Goal: Task Accomplishment & Management: Manage account settings

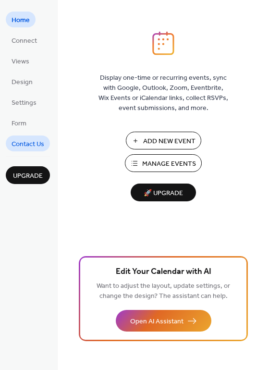
click at [37, 143] on span "Contact Us" at bounding box center [28, 144] width 33 height 10
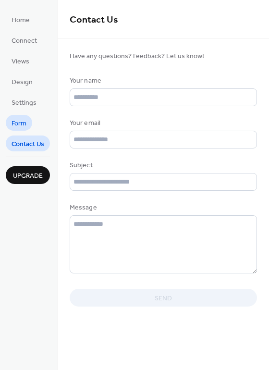
click at [21, 120] on span "Form" at bounding box center [19, 124] width 15 height 10
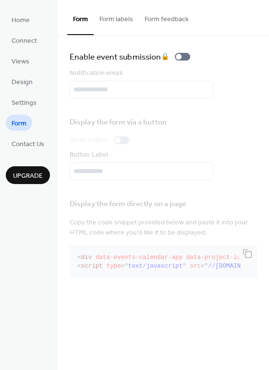
click at [112, 14] on button "Form labels" at bounding box center [116, 17] width 45 height 34
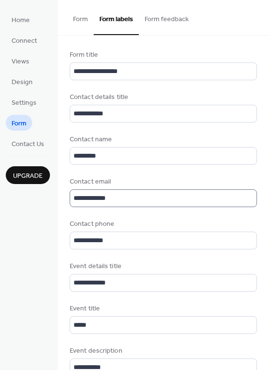
scroll to position [1, 0]
click at [167, 19] on button "Form feedback" at bounding box center [167, 17] width 56 height 34
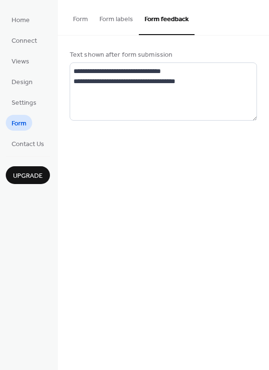
click at [84, 24] on button "Form" at bounding box center [80, 17] width 26 height 34
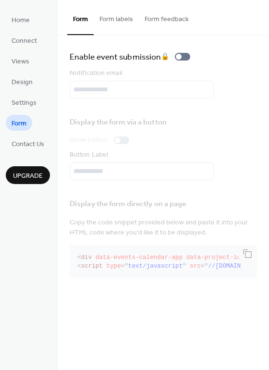
click at [132, 89] on div "Notification email" at bounding box center [163, 83] width 187 height 30
drag, startPoint x: 137, startPoint y: 90, endPoint x: 68, endPoint y: 94, distance: 69.3
click at [68, 94] on div "Enable event submission 🔒 Notification email Display the form via a button Show…" at bounding box center [163, 166] width 211 height 260
click at [88, 91] on div "Notification email" at bounding box center [163, 83] width 187 height 30
drag, startPoint x: 131, startPoint y: 89, endPoint x: 39, endPoint y: 88, distance: 91.8
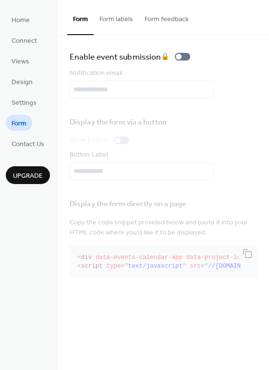
click at [39, 88] on div "**********" at bounding box center [134, 185] width 269 height 370
click at [18, 96] on link "Settings" at bounding box center [24, 102] width 37 height 16
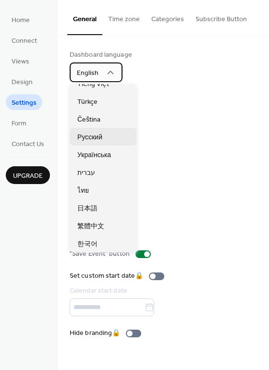
scroll to position [97, 0]
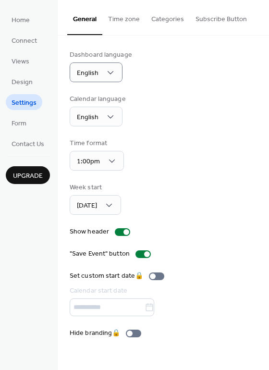
click at [207, 141] on div "Time format 1:00pm" at bounding box center [163, 154] width 187 height 32
click at [29, 85] on span "Design" at bounding box center [22, 82] width 21 height 10
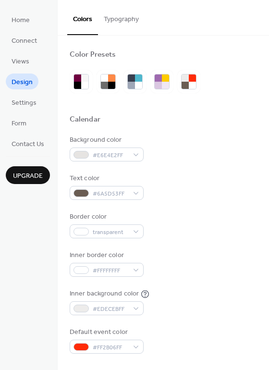
click at [29, 49] on ul "Home Connect Views Design Settings Form Contact Us" at bounding box center [28, 82] width 44 height 140
click at [34, 44] on span "Connect" at bounding box center [24, 41] width 25 height 10
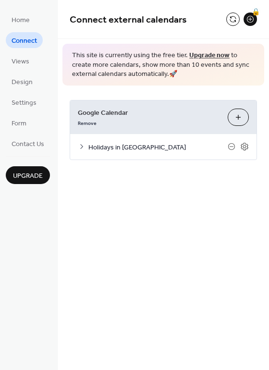
click at [235, 120] on button "Choose Calendars" at bounding box center [238, 117] width 21 height 17
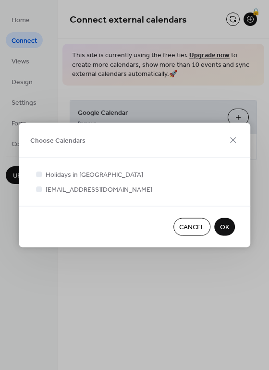
click at [100, 190] on span "office.conshipping3@gmail.com" at bounding box center [99, 190] width 107 height 10
click at [38, 192] on div at bounding box center [39, 189] width 6 height 6
click at [40, 189] on div at bounding box center [39, 189] width 6 height 6
click at [41, 191] on div at bounding box center [39, 189] width 6 height 6
click at [38, 188] on div at bounding box center [39, 189] width 6 height 6
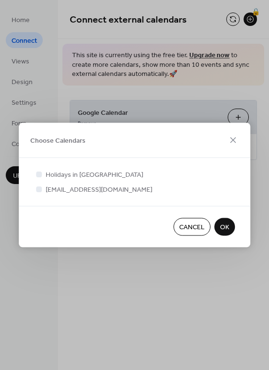
click at [195, 229] on span "Cancel" at bounding box center [191, 227] width 25 height 10
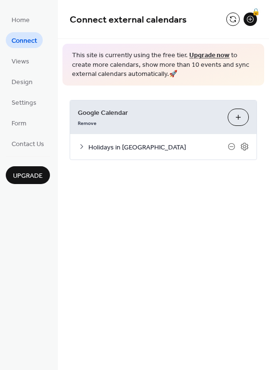
click at [80, 147] on icon at bounding box center [82, 147] width 8 height 8
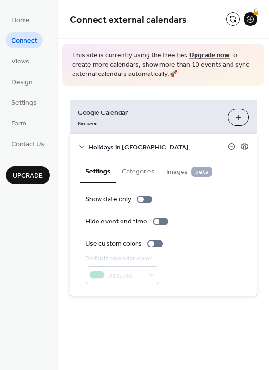
click at [150, 176] on button "Categories" at bounding box center [138, 170] width 44 height 22
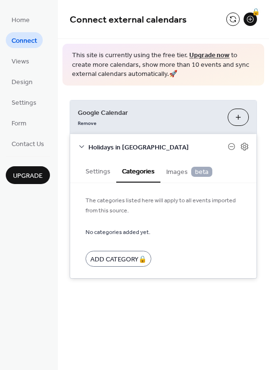
click at [171, 172] on span "Images beta" at bounding box center [189, 172] width 46 height 11
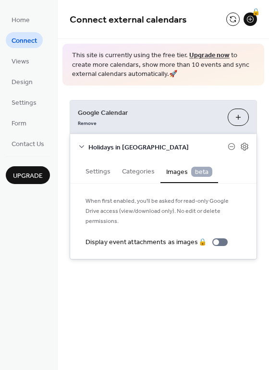
click at [107, 170] on button "Settings" at bounding box center [98, 170] width 37 height 22
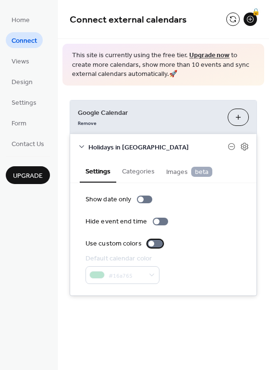
click at [158, 241] on div at bounding box center [154, 244] width 15 height 8
click at [152, 242] on div at bounding box center [154, 244] width 15 height 8
click at [171, 174] on span "Images beta" at bounding box center [189, 172] width 46 height 11
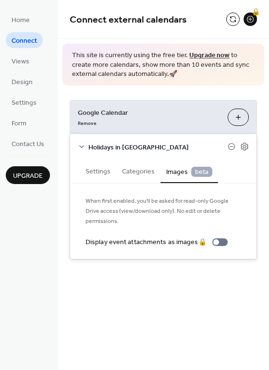
click at [143, 175] on button "Categories" at bounding box center [138, 170] width 44 height 22
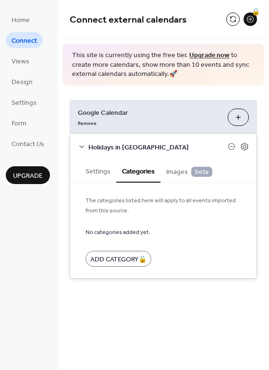
click at [105, 171] on button "Settings" at bounding box center [98, 170] width 37 height 22
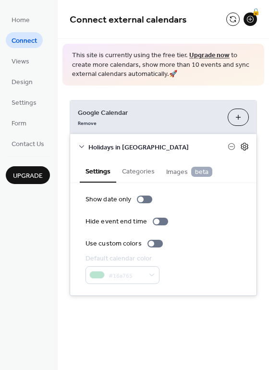
click at [243, 145] on icon at bounding box center [244, 146] width 9 height 9
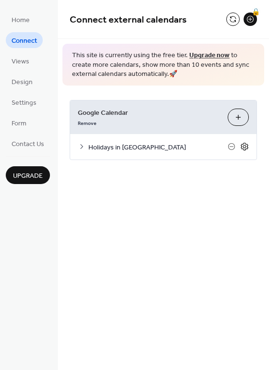
click at [245, 148] on icon at bounding box center [244, 146] width 9 height 9
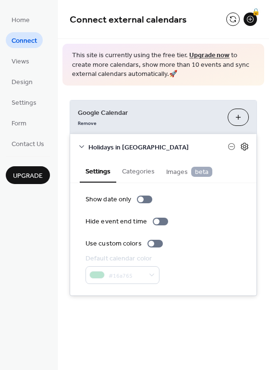
click at [245, 147] on icon at bounding box center [244, 146] width 9 height 9
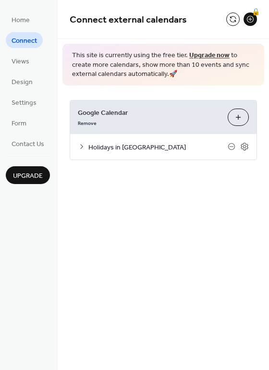
click at [231, 121] on button "Choose Calendars" at bounding box center [238, 117] width 21 height 17
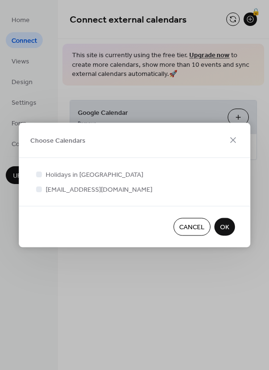
click at [41, 189] on div at bounding box center [39, 189] width 6 height 6
click at [42, 173] on div at bounding box center [39, 174] width 10 height 10
click at [41, 189] on div at bounding box center [39, 189] width 6 height 6
click at [230, 229] on button "OK" at bounding box center [224, 227] width 21 height 18
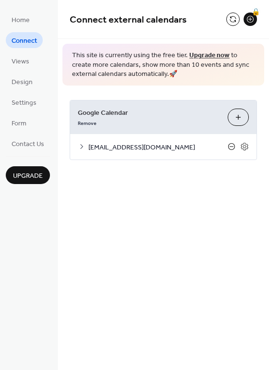
click at [230, 145] on icon at bounding box center [232, 147] width 8 height 8
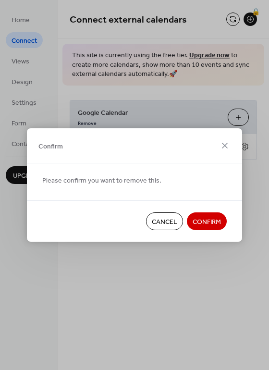
click at [205, 226] on span "Confirm" at bounding box center [207, 222] width 28 height 10
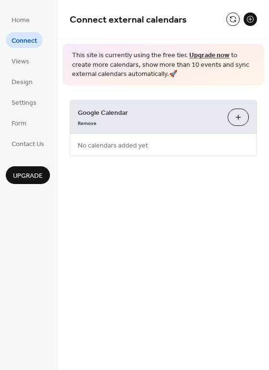
click at [236, 121] on button "Choose Calendars" at bounding box center [238, 117] width 21 height 17
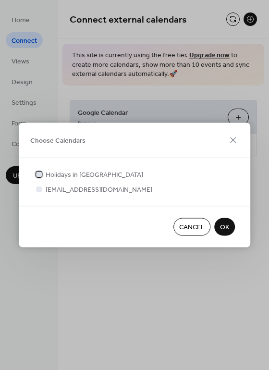
click at [40, 174] on div at bounding box center [39, 174] width 6 height 6
click at [232, 225] on button "OK" at bounding box center [224, 227] width 21 height 18
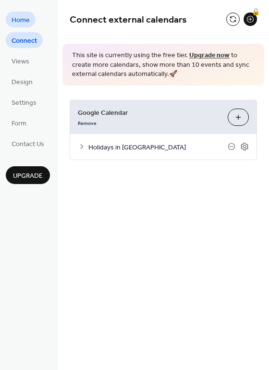
click at [28, 21] on span "Home" at bounding box center [21, 20] width 18 height 10
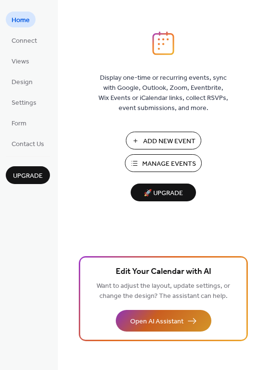
click at [187, 316] on button "Open AI Assistant" at bounding box center [164, 321] width 96 height 22
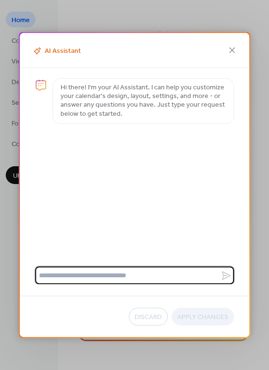
click at [145, 281] on textarea at bounding box center [127, 276] width 185 height 18
type textarea "**********"
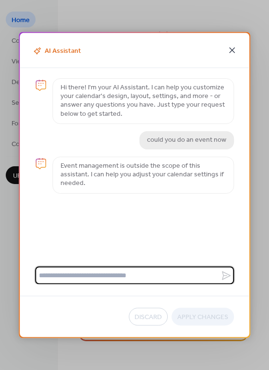
click at [231, 51] on icon at bounding box center [232, 51] width 6 height 6
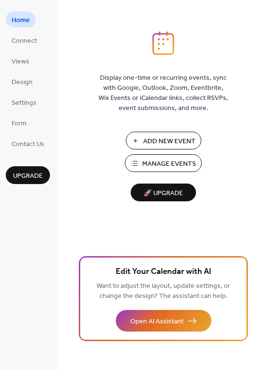
click at [151, 161] on span "Manage Events" at bounding box center [169, 164] width 54 height 10
click at [177, 164] on span "Manage Events" at bounding box center [169, 164] width 54 height 10
click at [26, 58] on span "Views" at bounding box center [21, 62] width 18 height 10
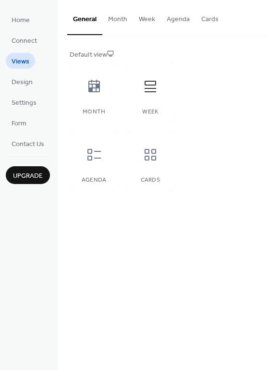
click at [121, 22] on button "Month" at bounding box center [117, 17] width 31 height 34
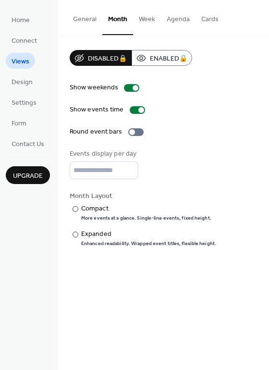
click at [83, 15] on button "General" at bounding box center [84, 17] width 35 height 34
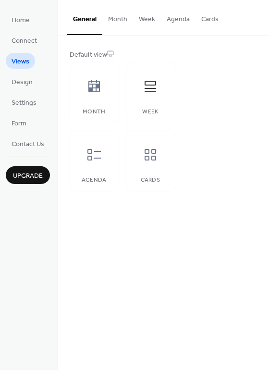
click at [140, 15] on button "Week" at bounding box center [147, 17] width 28 height 34
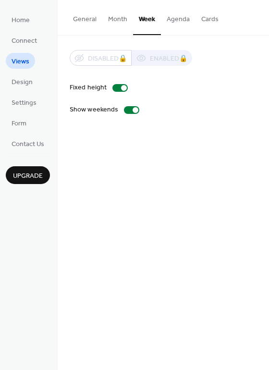
click at [94, 17] on button "General" at bounding box center [84, 17] width 35 height 34
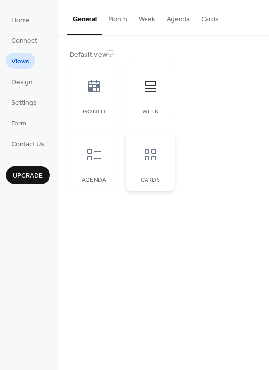
click at [155, 161] on icon at bounding box center [150, 154] width 15 height 15
click at [146, 102] on div "Week" at bounding box center [150, 92] width 49 height 61
click at [200, 19] on button "Cards" at bounding box center [210, 17] width 29 height 34
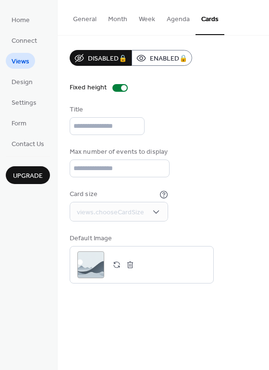
click at [88, 16] on button "General" at bounding box center [84, 17] width 35 height 34
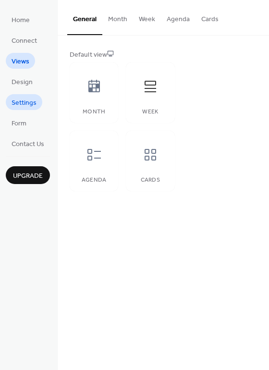
click at [31, 108] on span "Settings" at bounding box center [24, 103] width 25 height 10
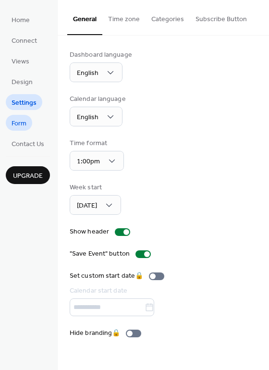
click at [14, 120] on span "Form" at bounding box center [19, 124] width 15 height 10
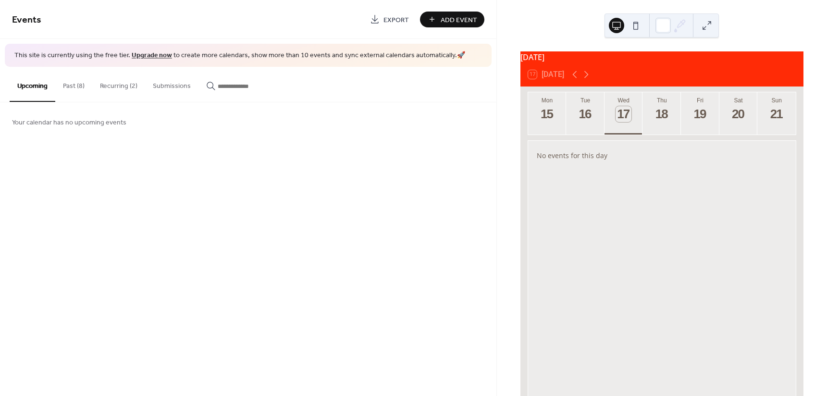
click at [75, 87] on button "Past (8)" at bounding box center [73, 84] width 37 height 34
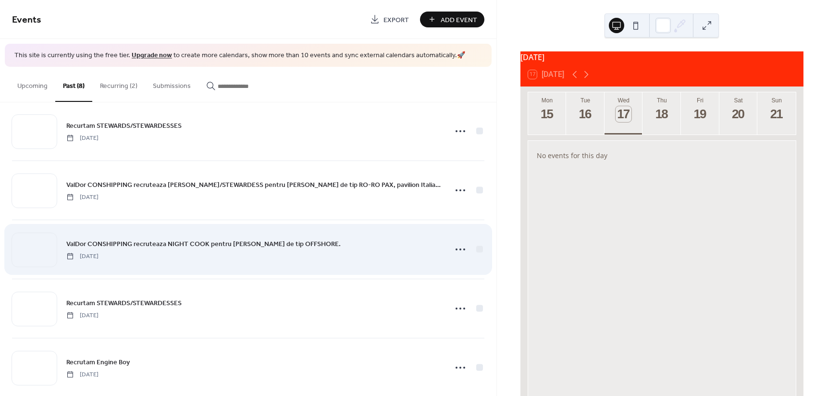
scroll to position [208, 0]
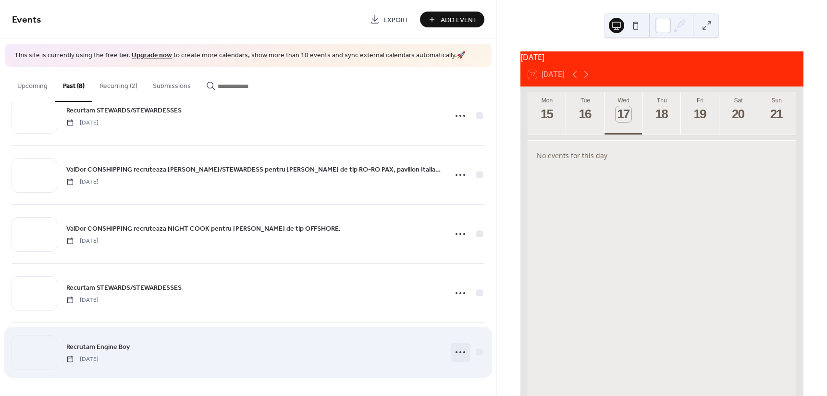
click at [457, 352] on icon at bounding box center [459, 351] width 15 height 15
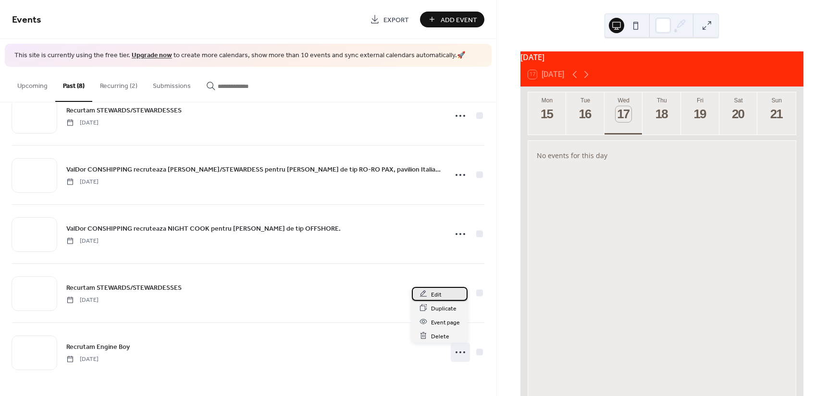
click at [443, 298] on div "Edit" at bounding box center [440, 294] width 56 height 14
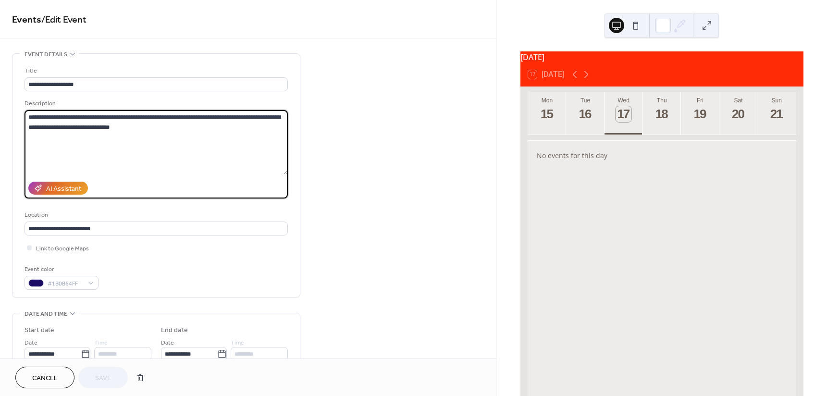
drag, startPoint x: 146, startPoint y: 113, endPoint x: 135, endPoint y: 113, distance: 10.6
click at [135, 113] on textarea "**********" at bounding box center [155, 142] width 263 height 64
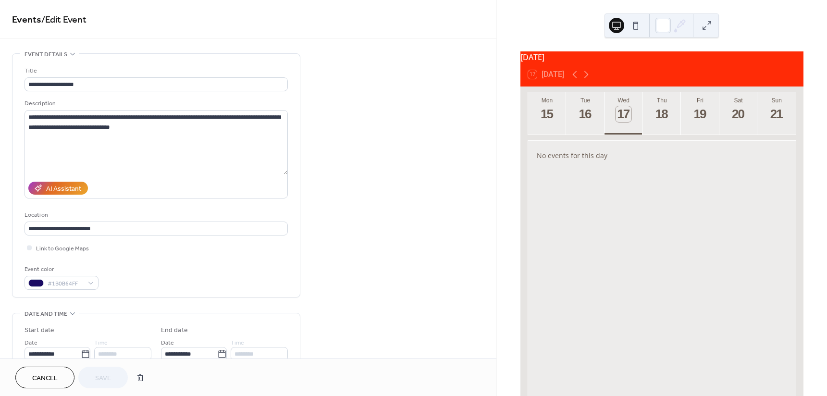
click at [50, 376] on span "Cancel" at bounding box center [44, 378] width 25 height 10
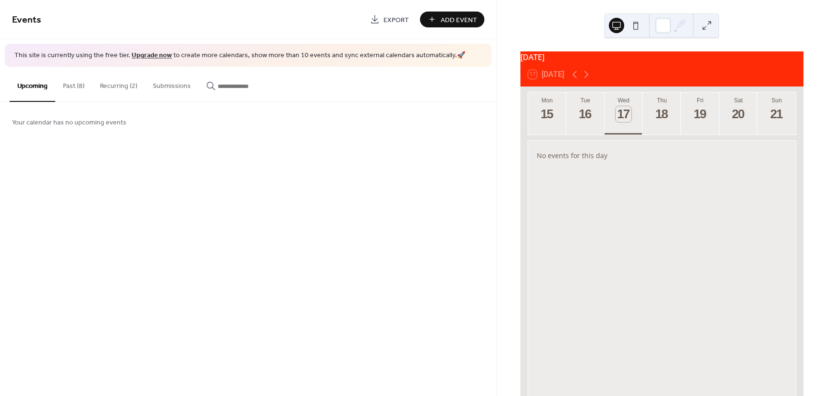
click at [72, 86] on button "Past (8)" at bounding box center [73, 84] width 37 height 34
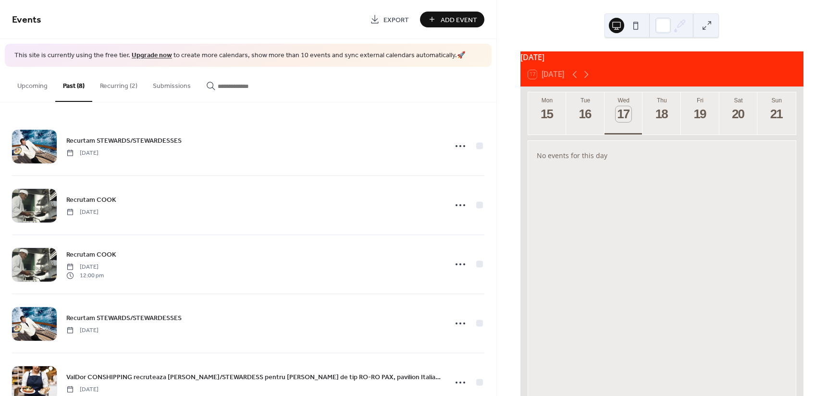
click at [114, 86] on button "Recurring (2)" at bounding box center [118, 84] width 53 height 34
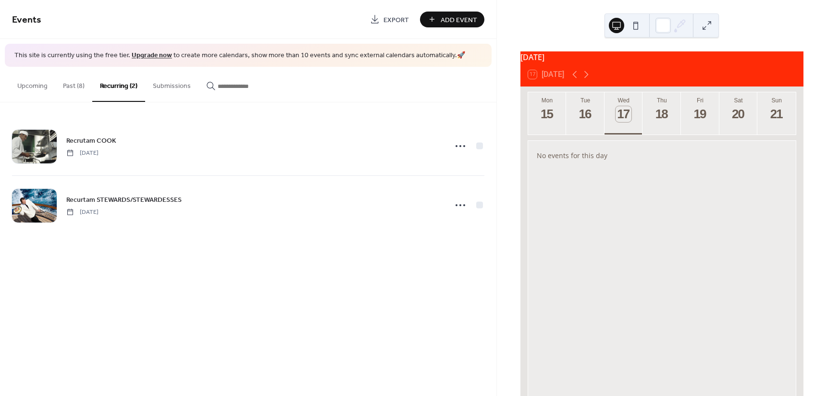
click at [75, 85] on button "Past (8)" at bounding box center [73, 84] width 37 height 34
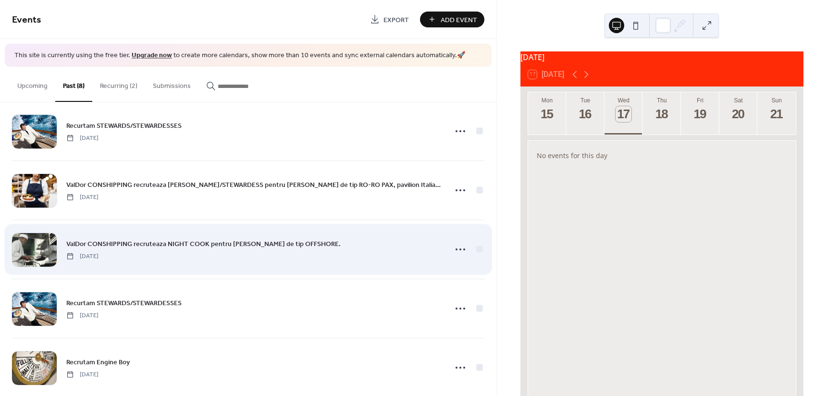
scroll to position [208, 0]
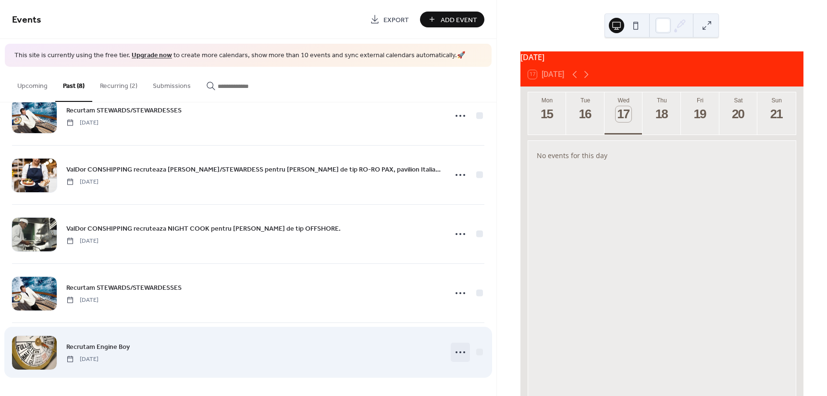
click at [453, 353] on icon at bounding box center [459, 351] width 15 height 15
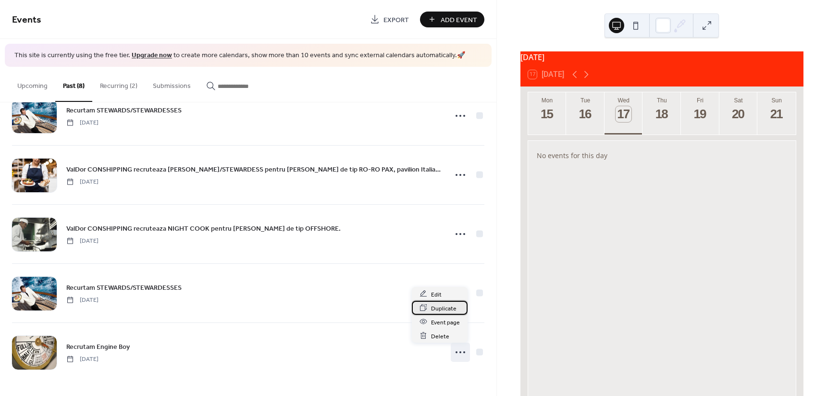
click at [447, 306] on span "Duplicate" at bounding box center [443, 308] width 25 height 10
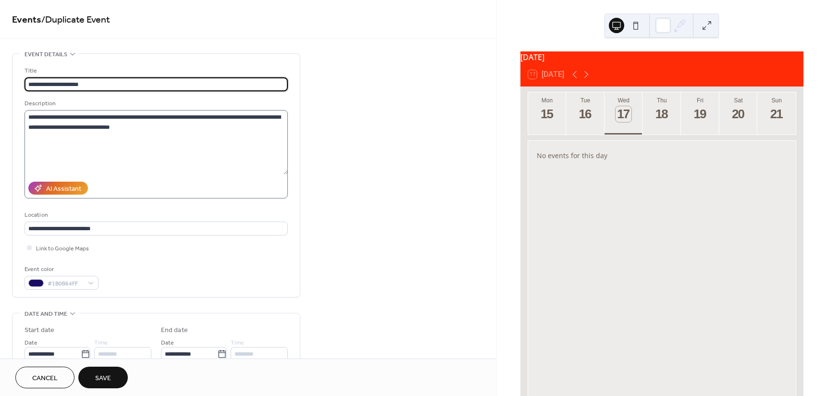
type input "**********"
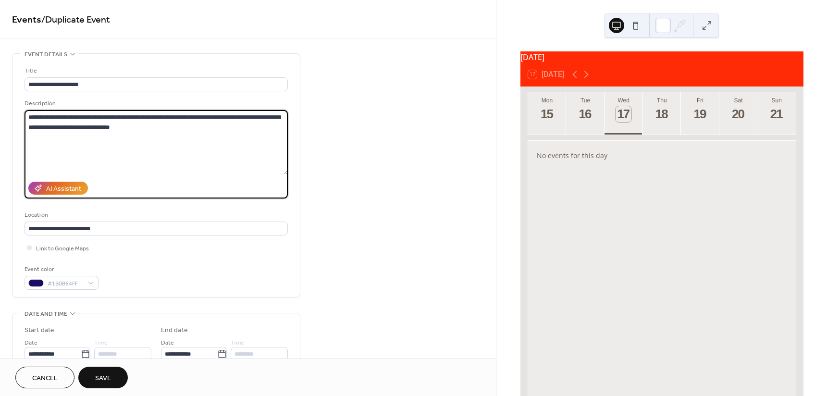
drag, startPoint x: 265, startPoint y: 116, endPoint x: 114, endPoint y: 116, distance: 150.3
click at [114, 116] on textarea "**********" at bounding box center [155, 142] width 263 height 64
drag, startPoint x: 233, startPoint y: 116, endPoint x: 224, endPoint y: 117, distance: 8.7
click at [224, 117] on textarea "**********" at bounding box center [155, 142] width 263 height 64
drag, startPoint x: 243, startPoint y: 116, endPoint x: 255, endPoint y: 130, distance: 18.0
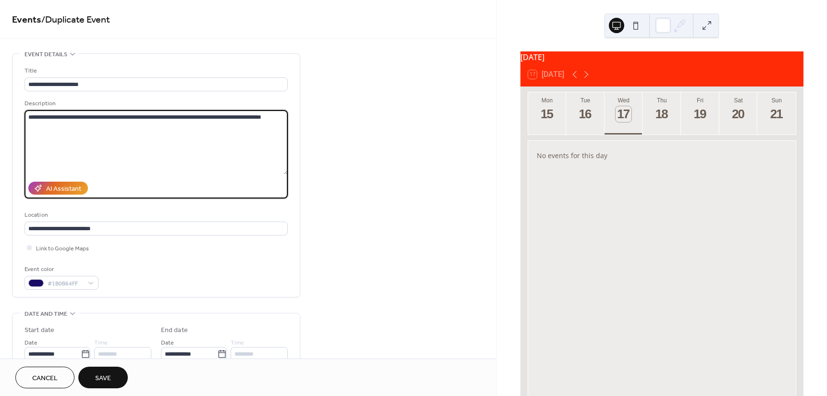
click at [255, 130] on textarea "**********" at bounding box center [155, 142] width 263 height 64
drag, startPoint x: 86, startPoint y: 117, endPoint x: 110, endPoint y: 114, distance: 24.7
click at [110, 114] on textarea "**********" at bounding box center [155, 142] width 263 height 64
click at [156, 145] on textarea "**********" at bounding box center [155, 142] width 263 height 64
click at [247, 117] on textarea "**********" at bounding box center [155, 142] width 263 height 64
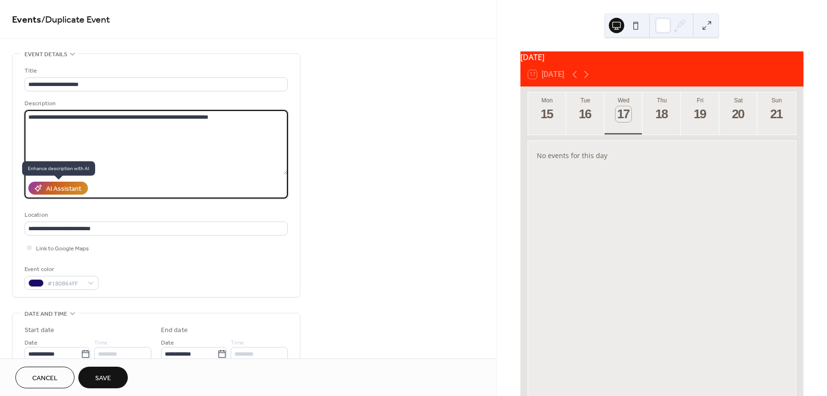
type textarea "**********"
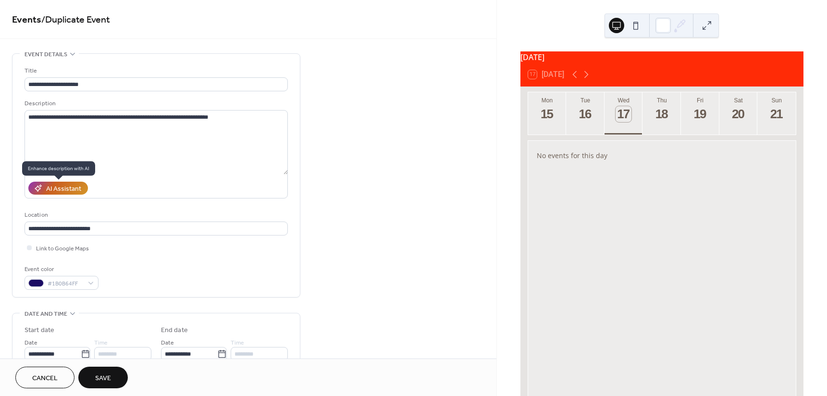
click at [63, 191] on div "AI Assistant" at bounding box center [63, 189] width 35 height 10
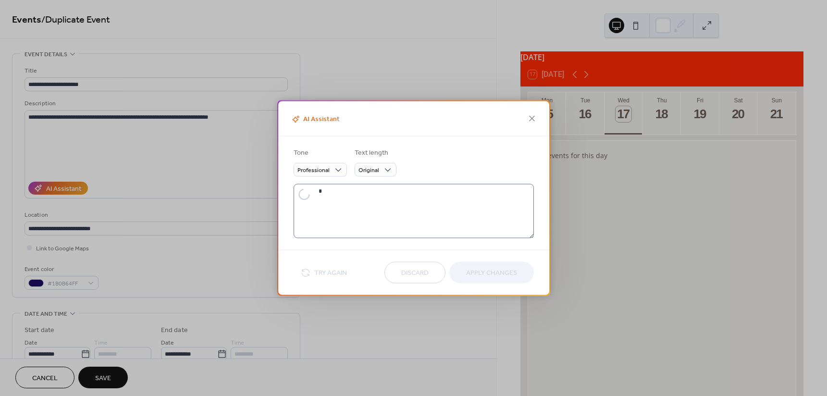
type textarea "**********"
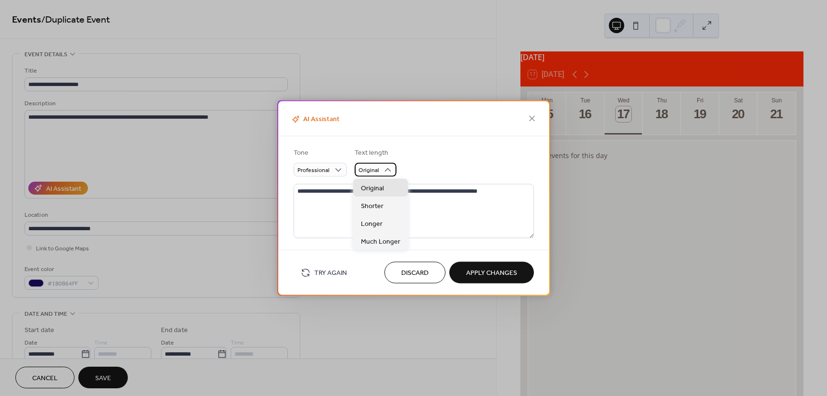
click at [379, 170] on div "Original" at bounding box center [375, 170] width 42 height 14
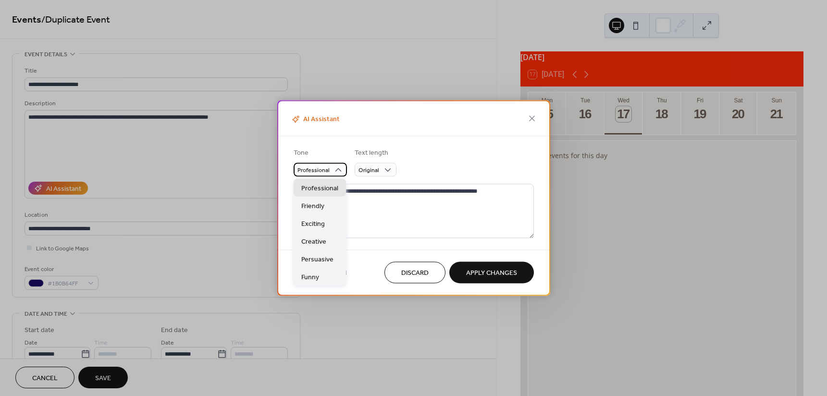
click at [329, 171] on div "Professional" at bounding box center [319, 170] width 53 height 14
click at [321, 190] on span "Professional" at bounding box center [319, 188] width 37 height 10
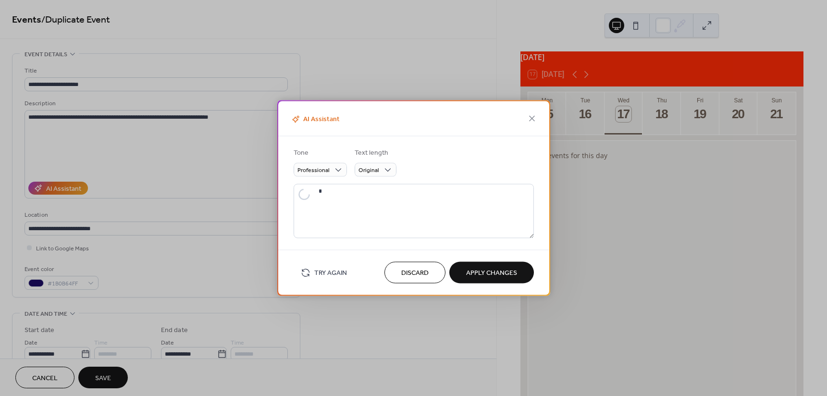
type textarea "**********"
click at [476, 268] on span "Apply Changes" at bounding box center [491, 273] width 51 height 10
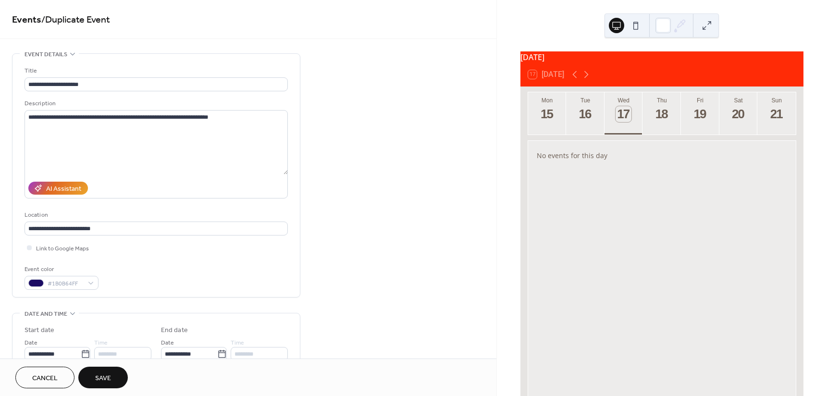
type textarea "**********"
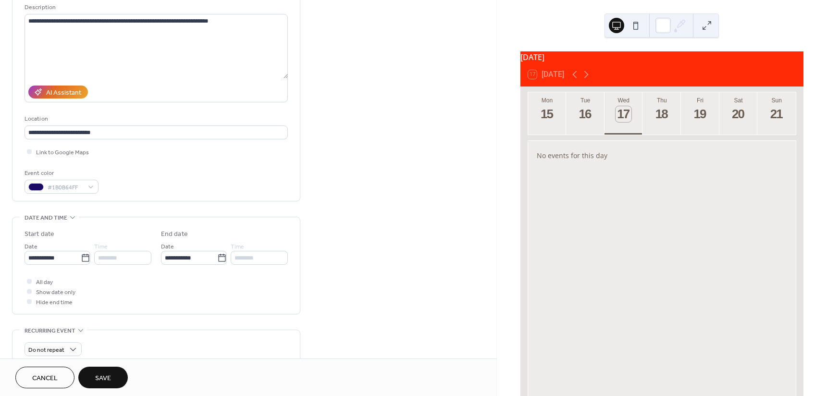
scroll to position [144, 0]
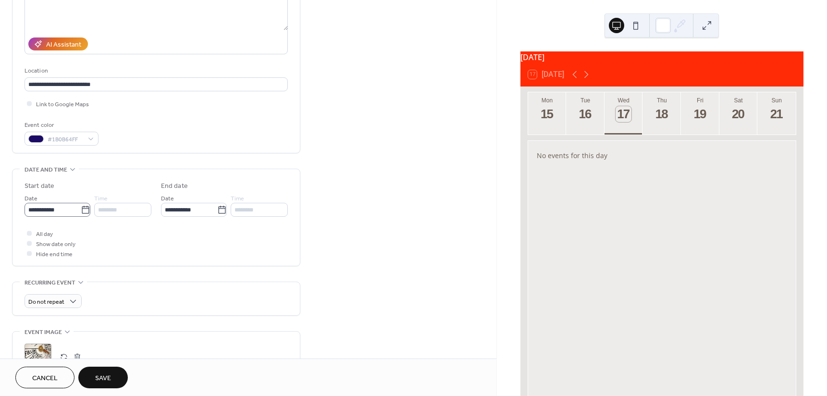
click at [81, 211] on icon at bounding box center [86, 210] width 10 height 10
click at [80, 211] on input "**********" at bounding box center [52, 210] width 56 height 14
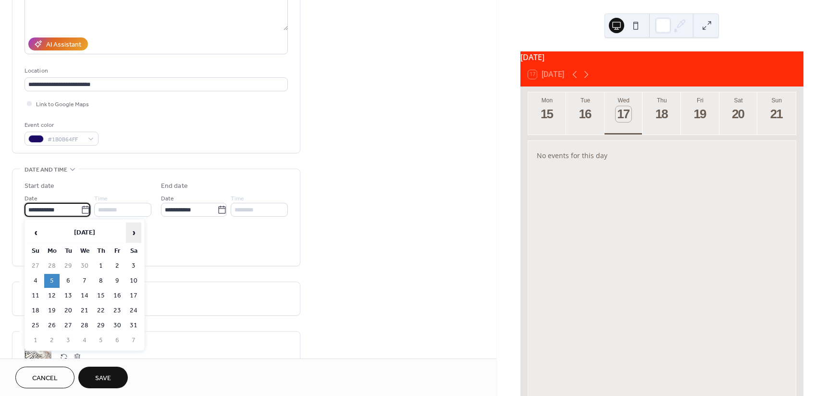
click at [132, 234] on span "›" at bounding box center [133, 232] width 14 height 19
click at [85, 292] on td "17" at bounding box center [84, 296] width 15 height 14
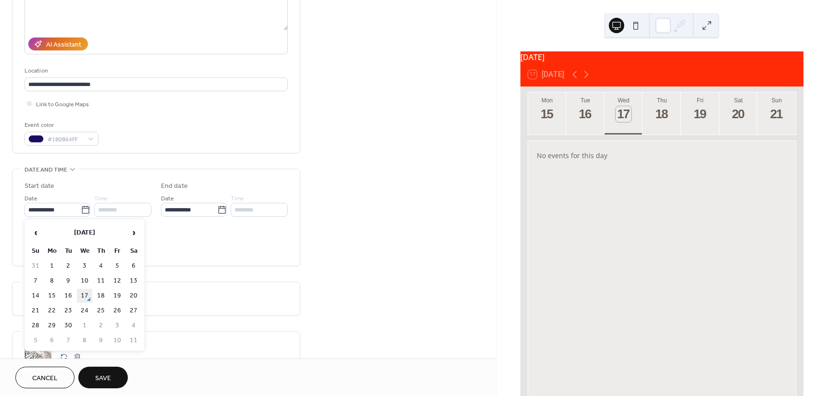
type input "**********"
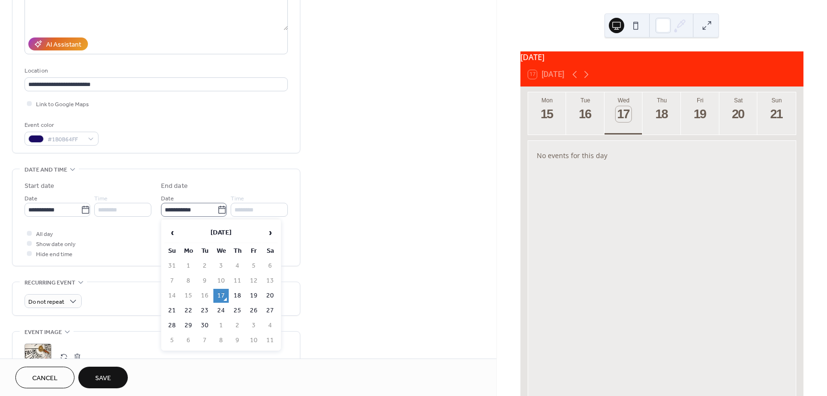
click at [217, 211] on icon at bounding box center [222, 210] width 10 height 10
click at [215, 211] on input "**********" at bounding box center [189, 210] width 56 height 14
click at [268, 231] on span "›" at bounding box center [270, 232] width 14 height 19
click at [252, 293] on td "17" at bounding box center [253, 296] width 15 height 14
type input "**********"
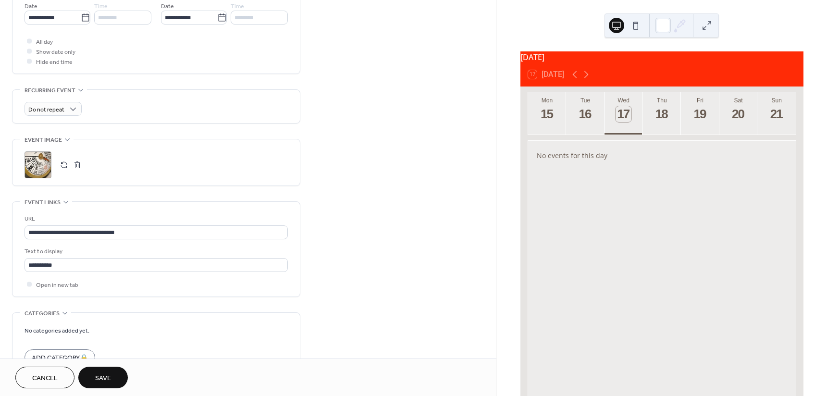
scroll to position [428, 0]
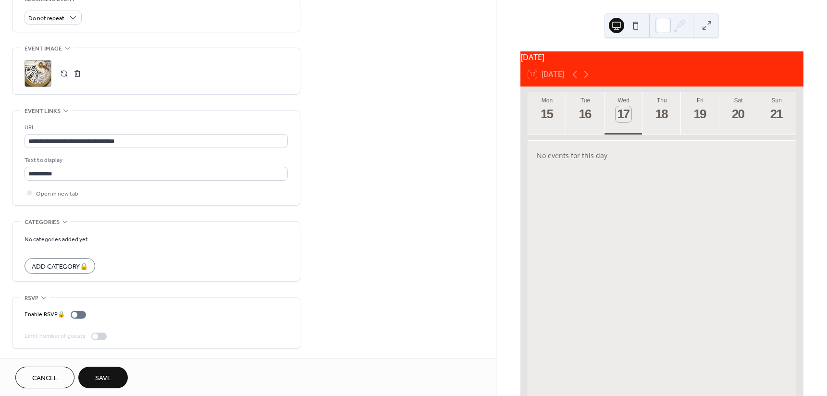
click at [111, 375] on span "Save" at bounding box center [103, 378] width 16 height 10
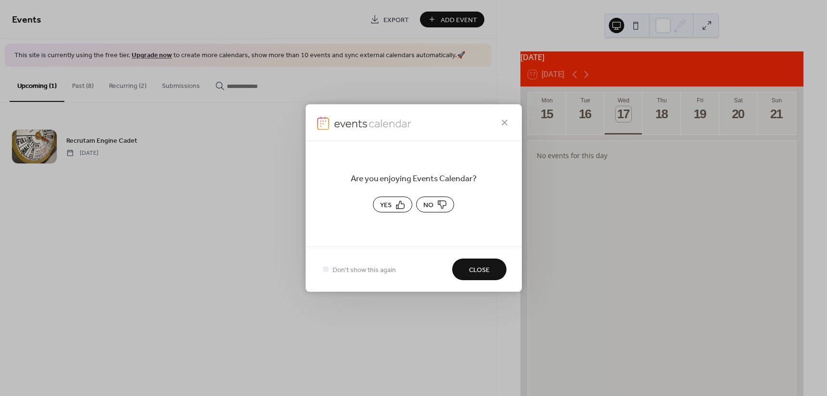
click at [398, 198] on button "Yes" at bounding box center [392, 204] width 39 height 16
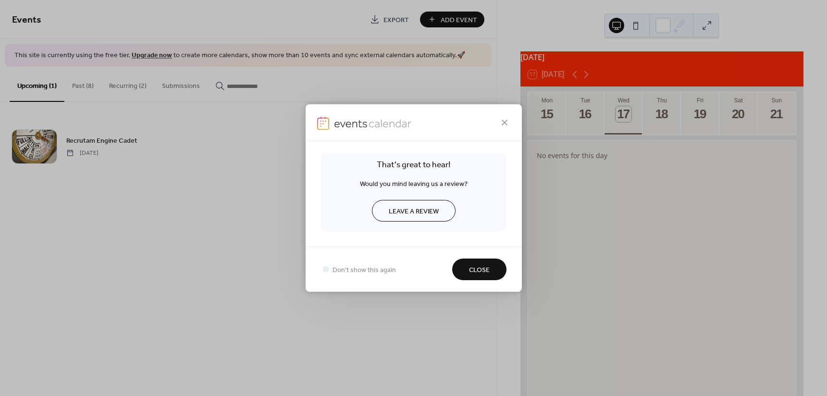
click at [473, 269] on span "Close" at bounding box center [479, 270] width 21 height 10
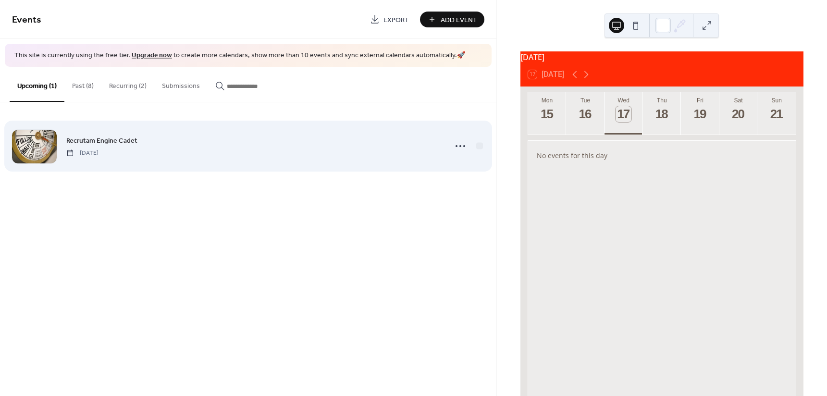
drag, startPoint x: 96, startPoint y: 150, endPoint x: 114, endPoint y: 148, distance: 18.3
click at [96, 150] on span "Wednesday, September 17, 2025" at bounding box center [82, 152] width 32 height 9
click at [129, 144] on span "Recrutam Engine Cadet" at bounding box center [101, 140] width 71 height 10
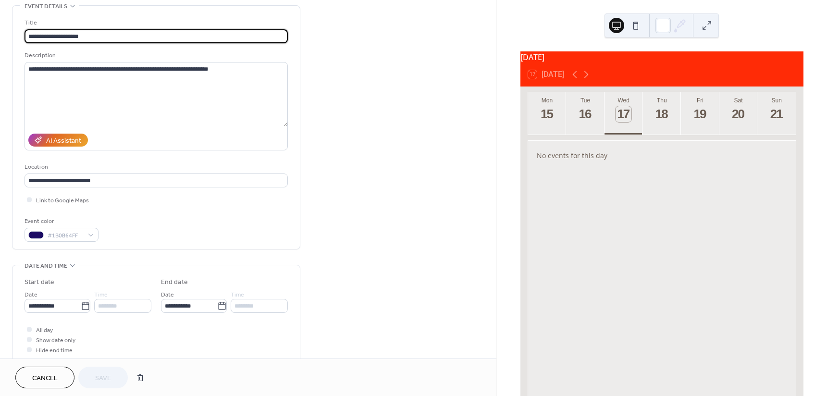
scroll to position [96, 0]
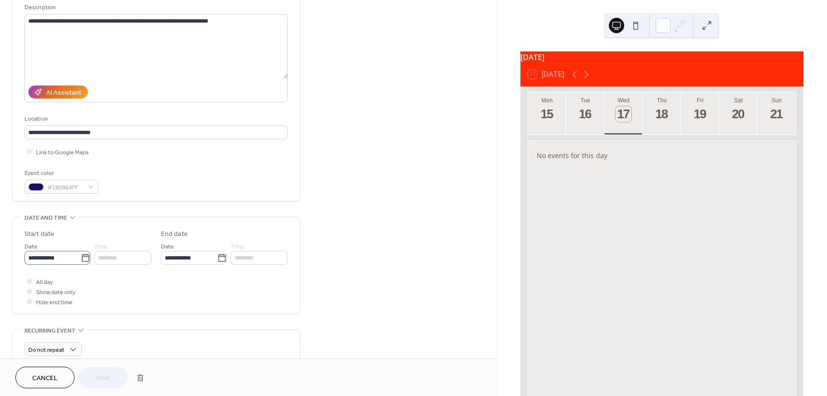
click at [83, 260] on icon at bounding box center [86, 258] width 10 height 10
click at [81, 260] on input "**********" at bounding box center [52, 258] width 56 height 14
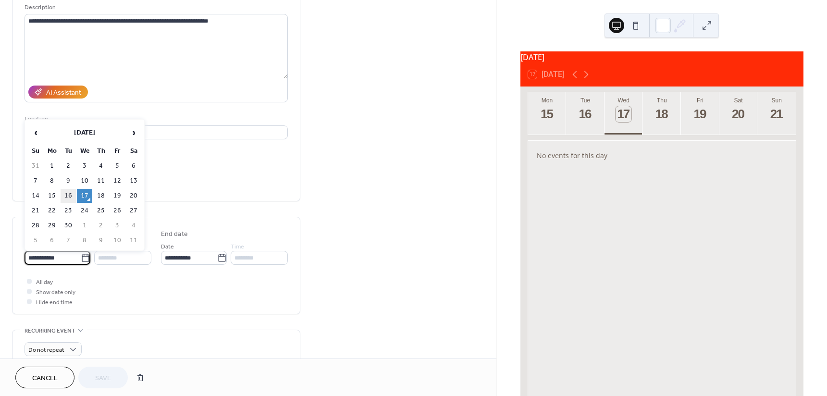
click at [65, 193] on td "16" at bounding box center [68, 196] width 15 height 14
type input "**********"
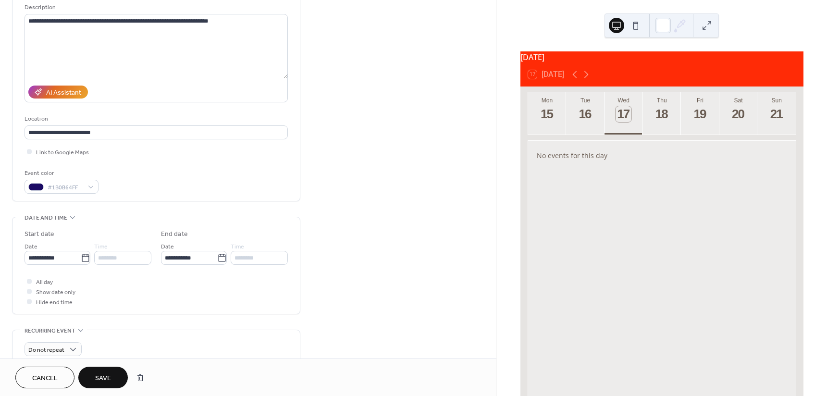
click at [101, 373] on span "Save" at bounding box center [103, 378] width 16 height 10
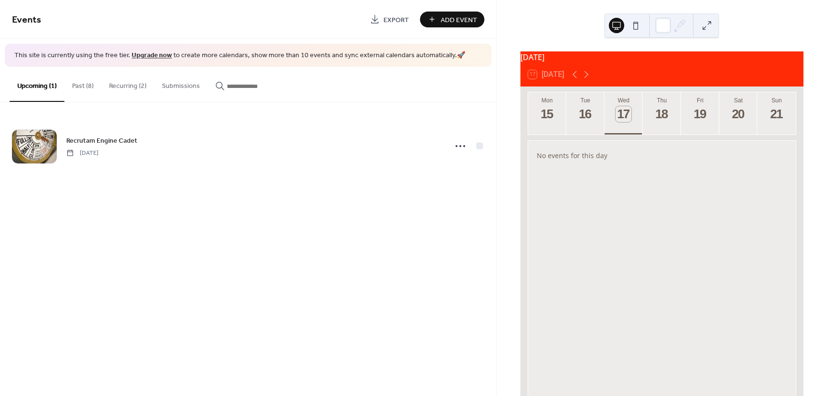
click at [634, 26] on button at bounding box center [635, 25] width 15 height 15
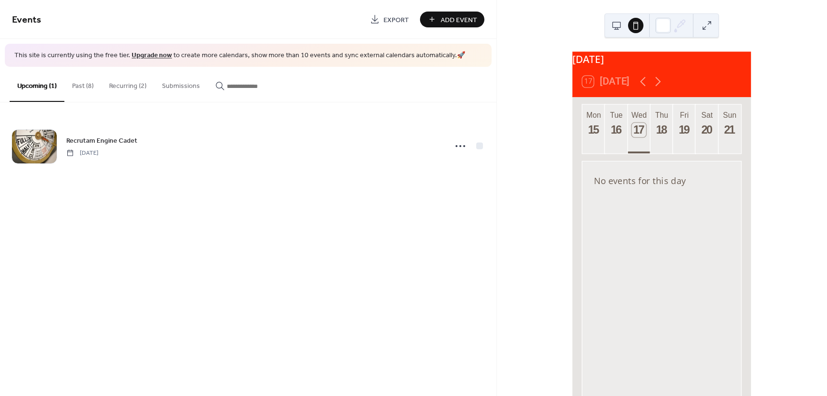
click at [617, 26] on button at bounding box center [616, 25] width 15 height 15
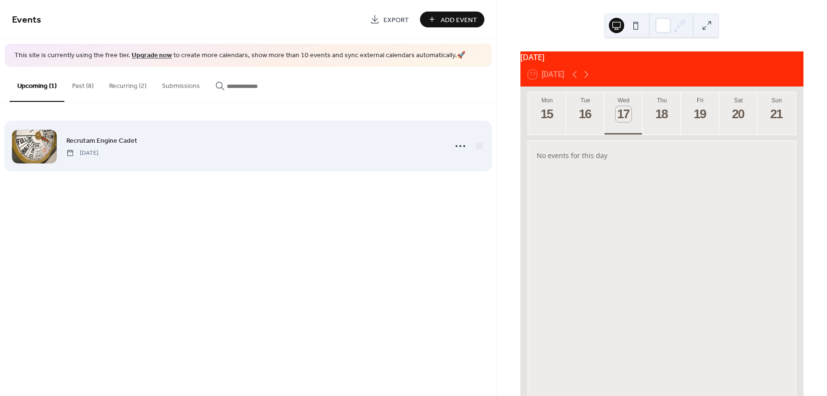
click at [66, 146] on div "Recrutam Engine Cadet Tuesday, September 16, 2025" at bounding box center [253, 146] width 374 height 22
click at [456, 145] on circle at bounding box center [456, 146] width 2 height 2
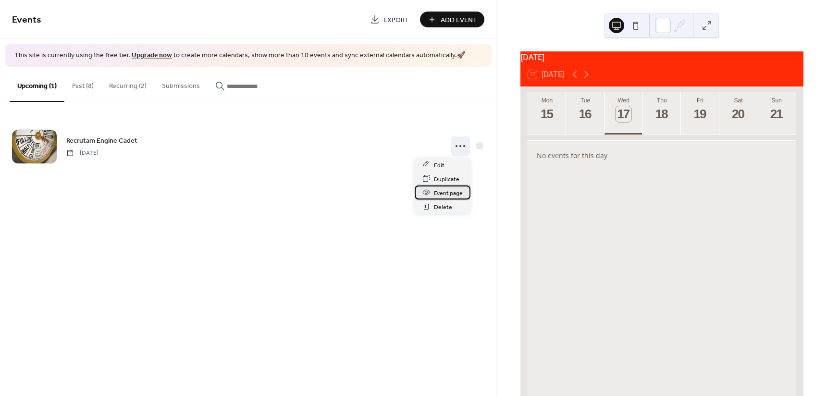
click at [452, 193] on span "Event page" at bounding box center [448, 193] width 29 height 10
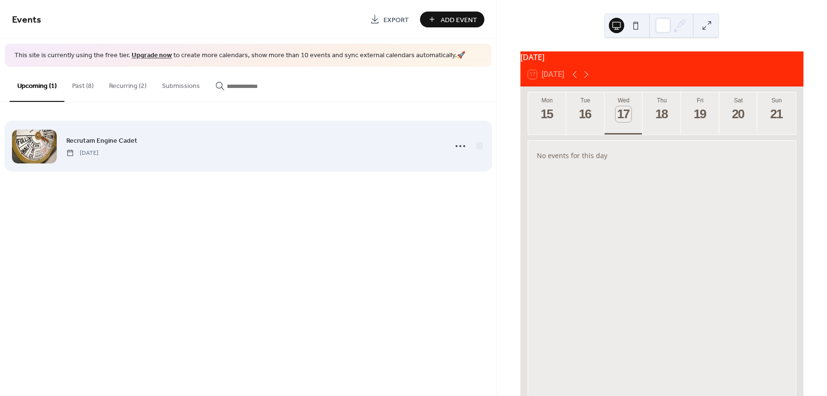
click at [98, 149] on span "[DATE]" at bounding box center [82, 152] width 32 height 9
click at [463, 143] on icon at bounding box center [459, 145] width 15 height 15
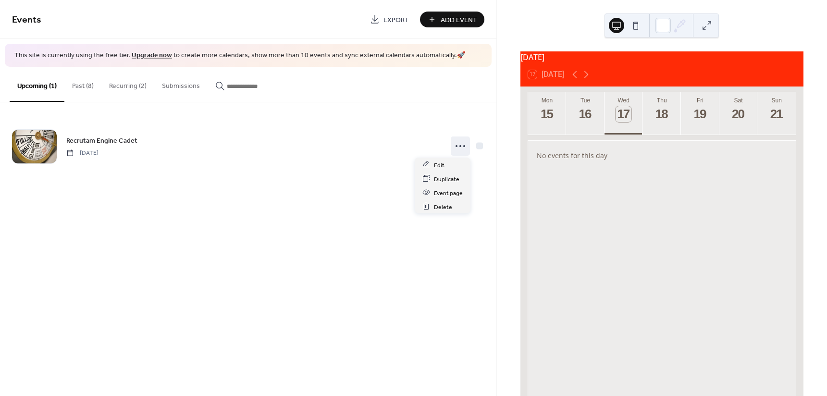
click at [463, 95] on div "Upcoming (1) Past (8) Recurring (2) Submissions" at bounding box center [248, 85] width 496 height 36
click at [452, 19] on span "Add Event" at bounding box center [458, 20] width 37 height 10
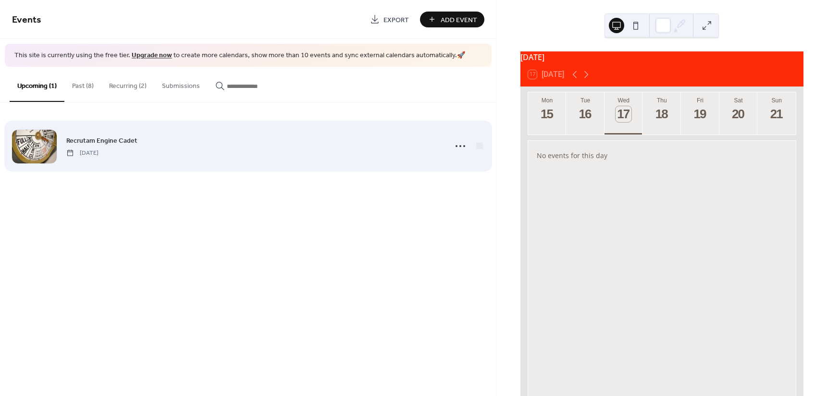
click at [142, 141] on div "Recrutam Engine Cadet [DATE]" at bounding box center [253, 146] width 374 height 22
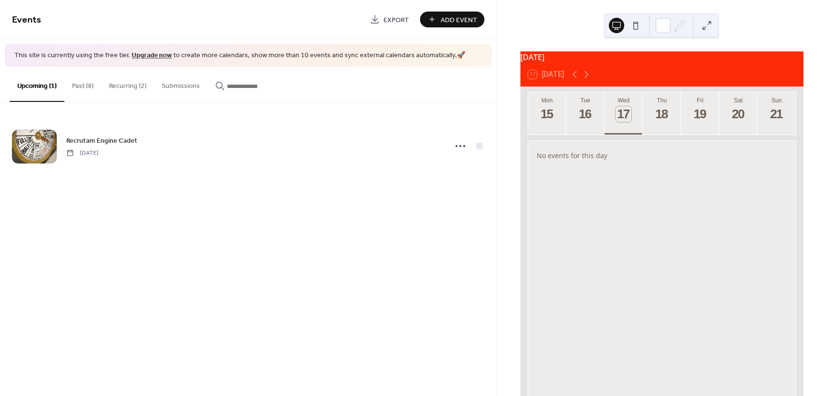
click at [580, 157] on div "No events for this day" at bounding box center [661, 155] width 265 height 23
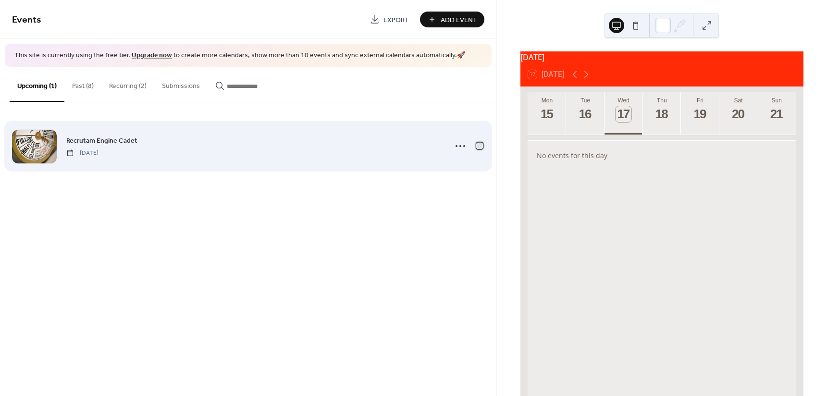
click at [477, 145] on div at bounding box center [480, 146] width 10 height 10
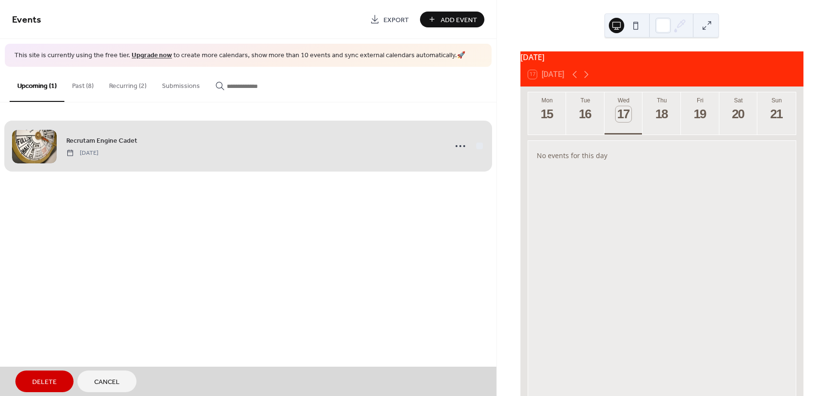
click at [481, 145] on div "Recrutam Engine Cadet [DATE]" at bounding box center [248, 146] width 472 height 59
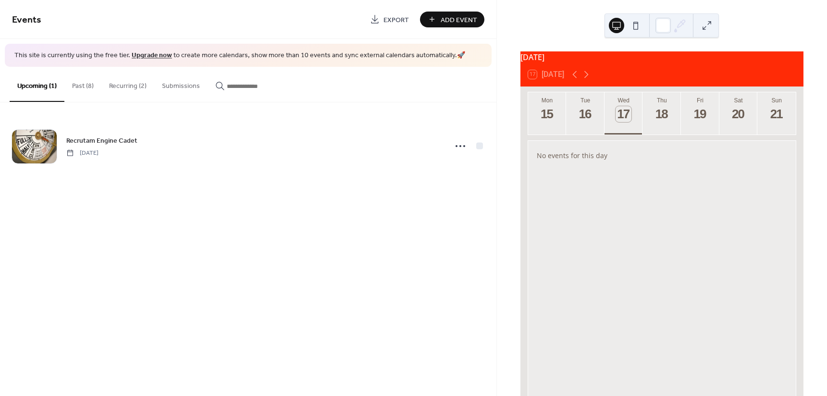
click at [484, 126] on div "Recrutam Engine Cadet [DATE]" at bounding box center [248, 145] width 496 height 87
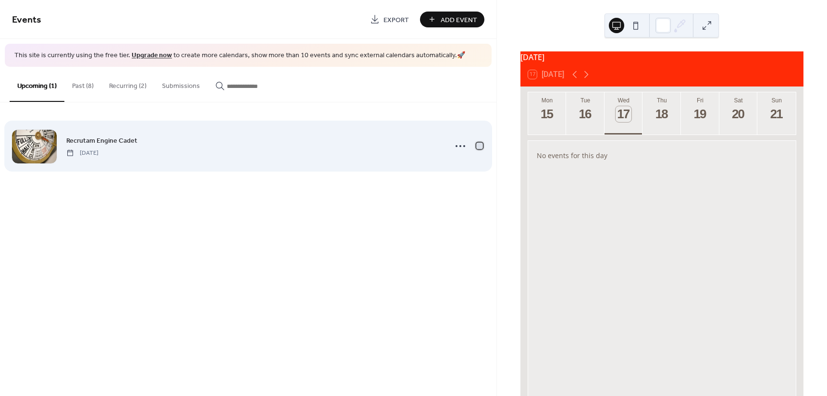
click at [480, 144] on div at bounding box center [479, 145] width 7 height 7
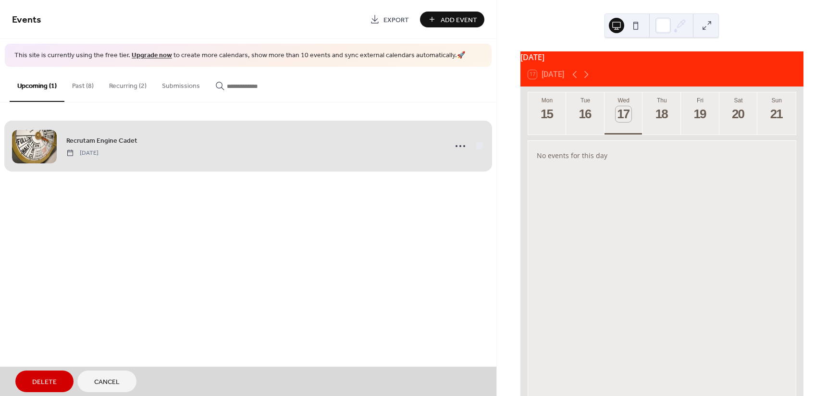
click at [456, 24] on span "Add Event" at bounding box center [458, 20] width 37 height 10
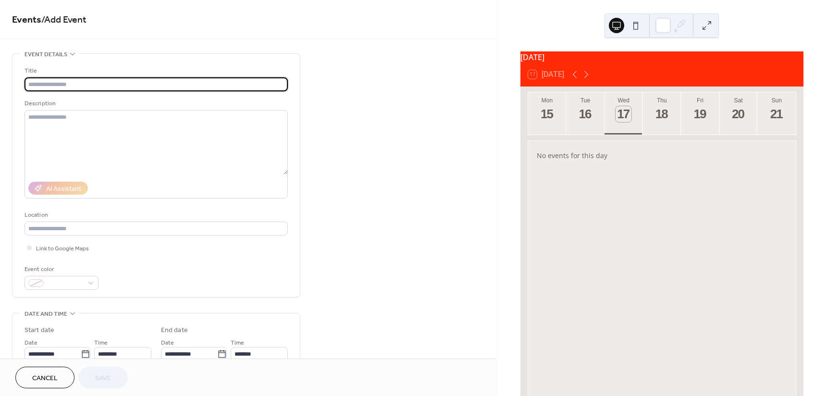
click at [45, 383] on span "Cancel" at bounding box center [44, 378] width 25 height 10
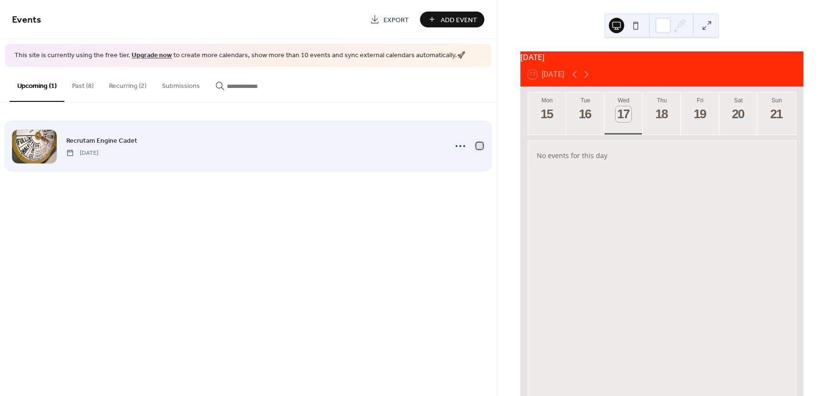
click at [477, 144] on div at bounding box center [479, 145] width 7 height 7
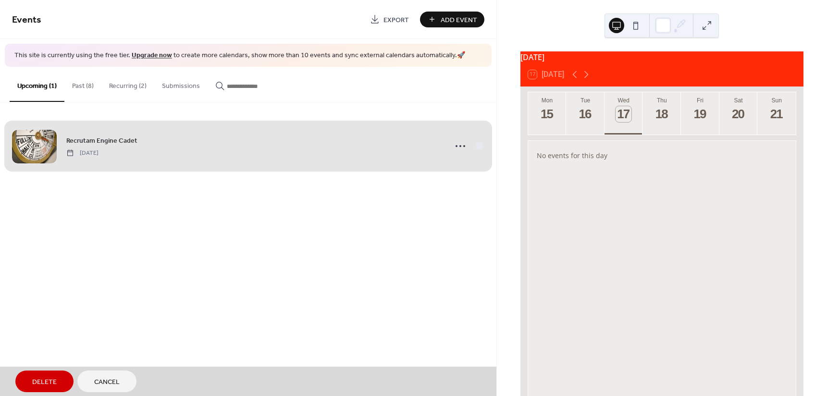
click at [163, 284] on div "Events Export Add Event This site is currently using the free tier. Upgrade now…" at bounding box center [248, 198] width 496 height 396
click at [39, 89] on button "Upcoming (1)" at bounding box center [37, 84] width 55 height 35
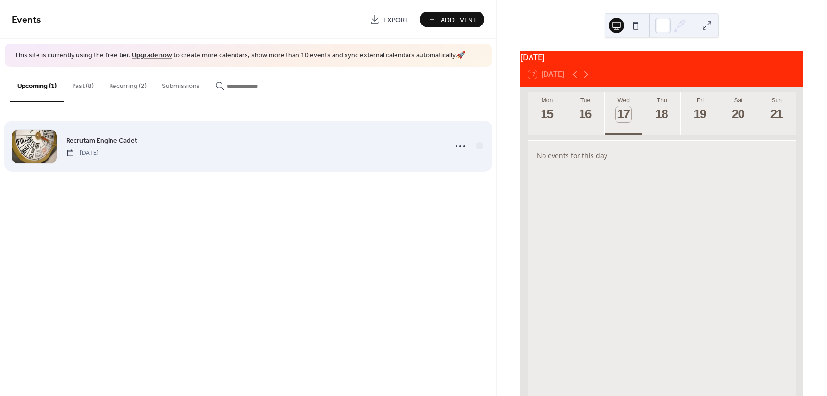
click at [98, 148] on span "[DATE]" at bounding box center [82, 152] width 32 height 9
click at [150, 142] on div "Recrutam Engine Cadet [DATE]" at bounding box center [253, 146] width 374 height 22
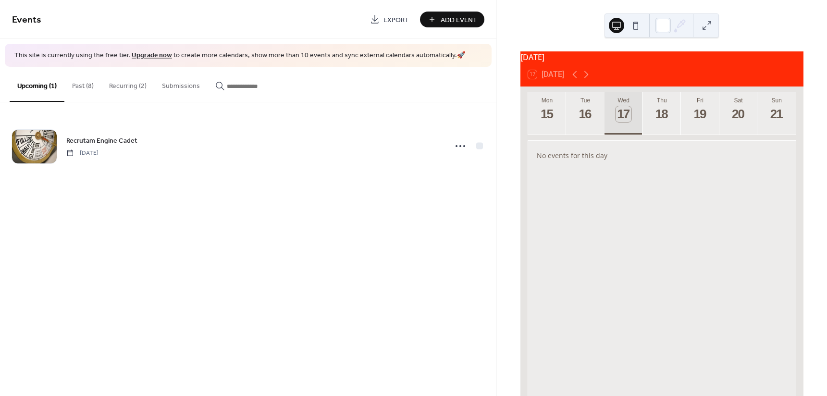
click at [621, 115] on div "17" at bounding box center [623, 114] width 16 height 16
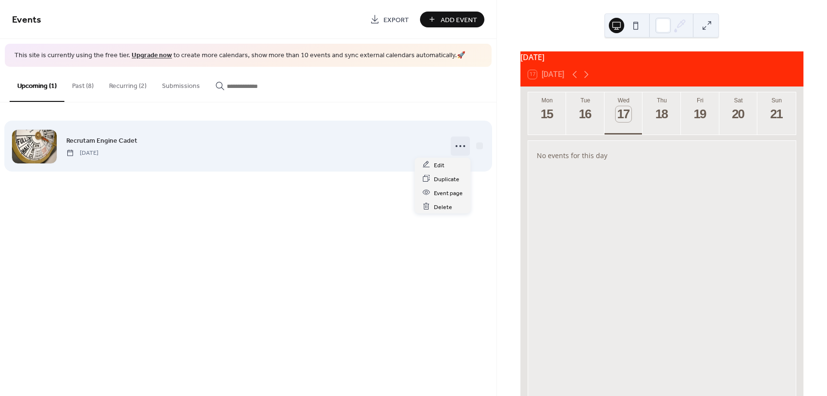
click at [460, 149] on icon at bounding box center [459, 145] width 15 height 15
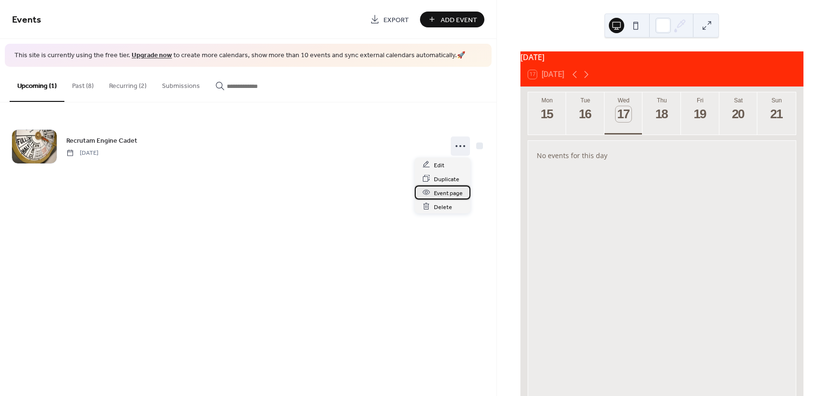
click at [453, 192] on span "Event page" at bounding box center [448, 193] width 29 height 10
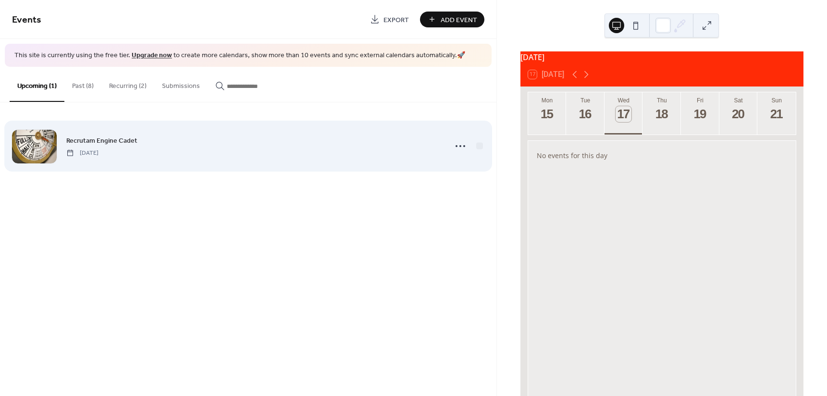
click at [98, 144] on span "Recrutam Engine Cadet" at bounding box center [101, 140] width 71 height 10
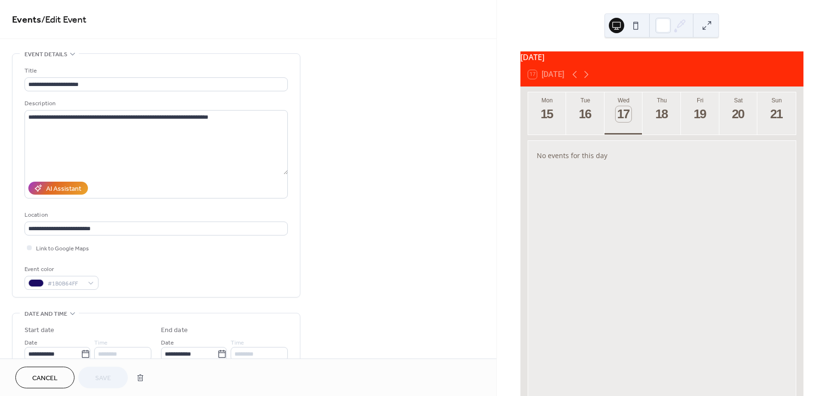
click at [599, 157] on div "No events for this day" at bounding box center [661, 155] width 265 height 23
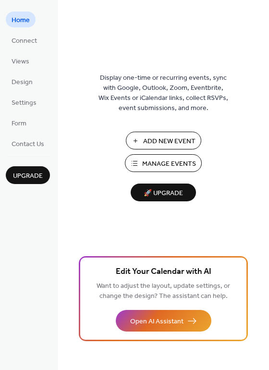
click at [154, 162] on span "Manage Events" at bounding box center [169, 164] width 54 height 10
click at [169, 166] on span "Manage Events" at bounding box center [169, 164] width 54 height 10
click at [36, 140] on span "Contact Us" at bounding box center [28, 144] width 33 height 10
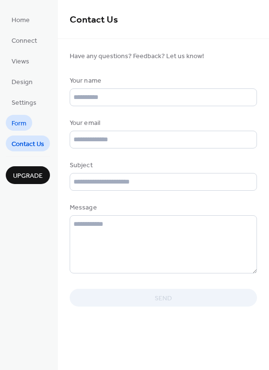
click at [27, 119] on link "Form" at bounding box center [19, 123] width 26 height 16
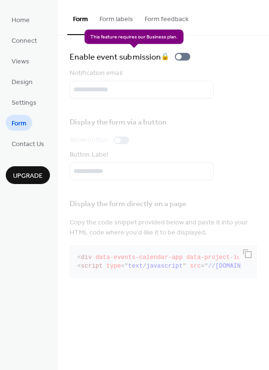
click at [186, 56] on div "Enable event submission 🔒" at bounding box center [132, 56] width 124 height 13
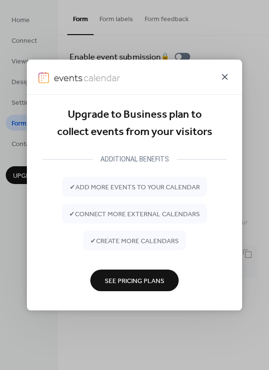
click at [226, 78] on icon at bounding box center [225, 77] width 6 height 6
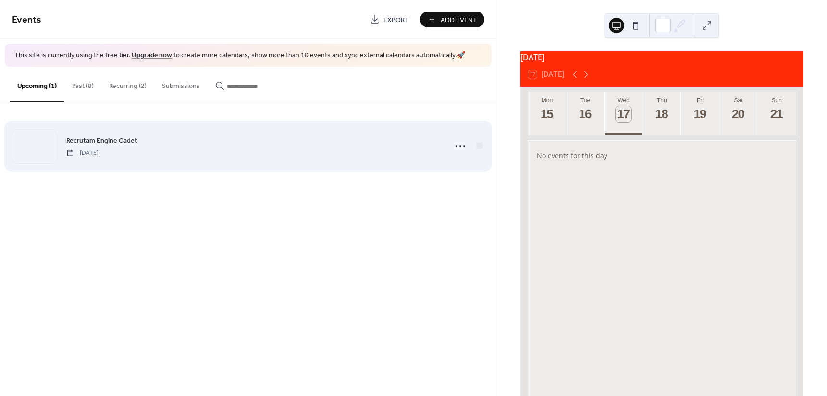
click at [150, 133] on div "Recrutam Engine Cadet [DATE]" at bounding box center [248, 146] width 472 height 59
click at [171, 140] on div "Recrutam Engine Cadet [DATE]" at bounding box center [253, 146] width 374 height 22
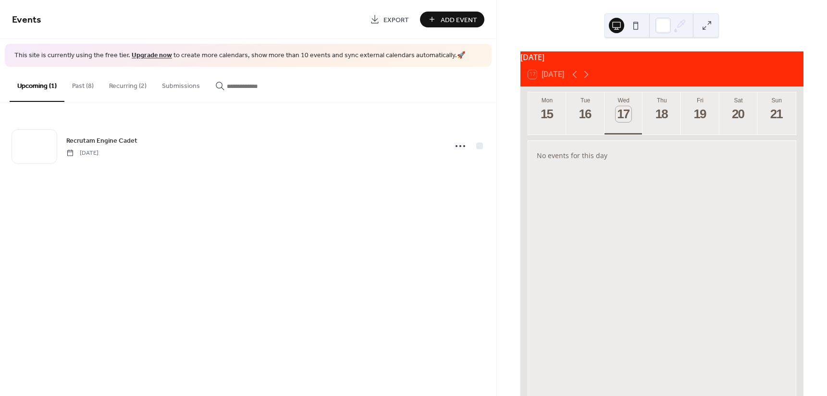
click at [129, 88] on button "Recurring (2)" at bounding box center [127, 84] width 53 height 34
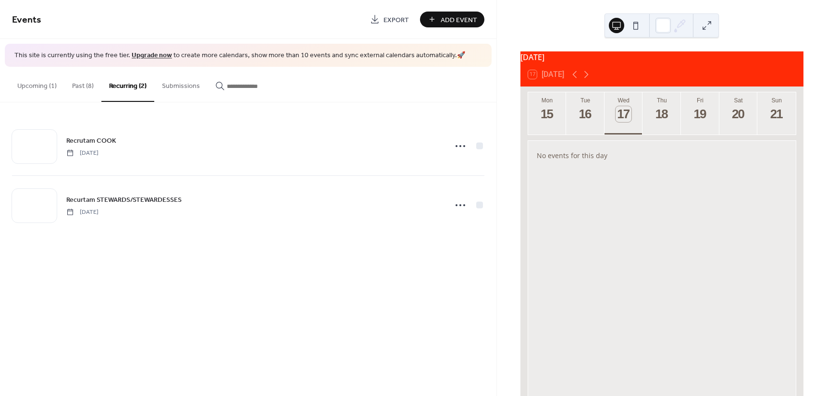
click at [30, 86] on button "Upcoming (1)" at bounding box center [37, 84] width 55 height 34
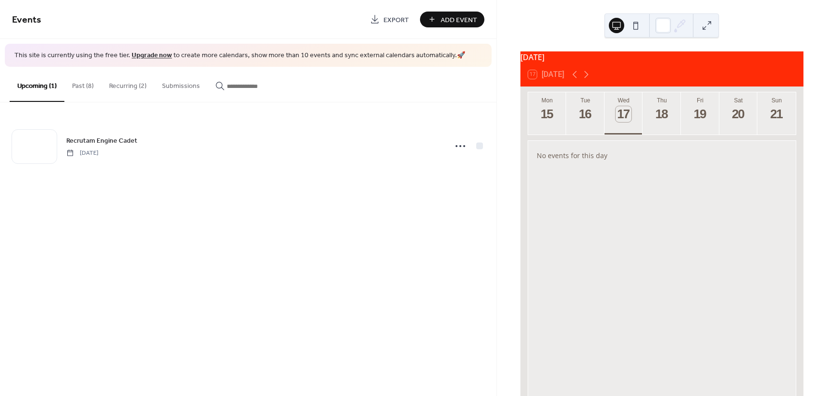
click at [188, 89] on button "Submissions" at bounding box center [180, 84] width 53 height 34
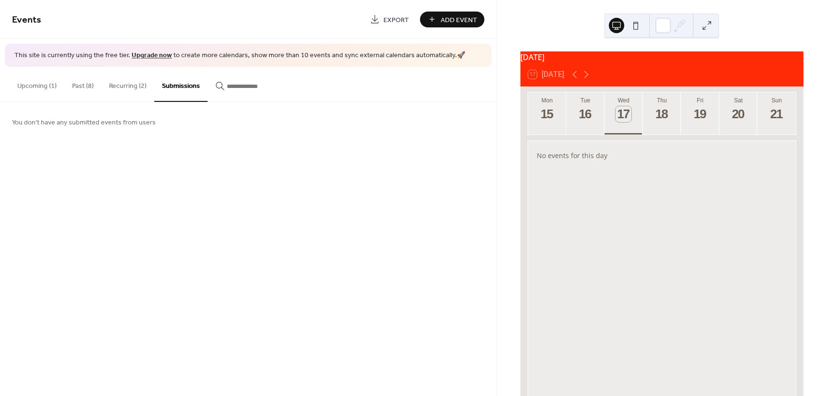
click at [33, 85] on button "Upcoming (1)" at bounding box center [37, 84] width 55 height 34
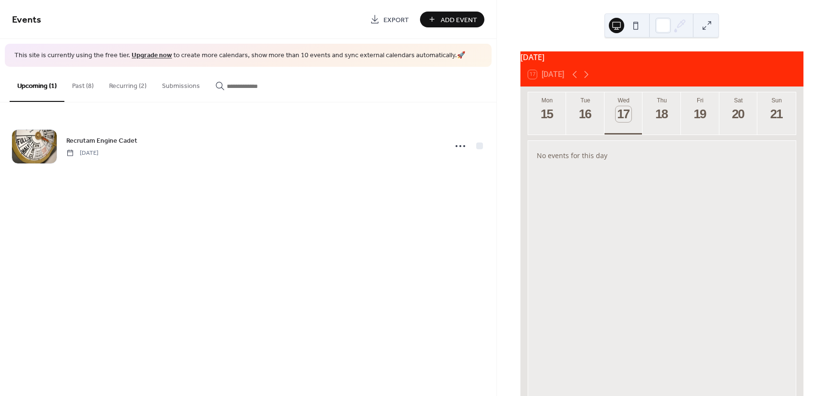
click at [635, 26] on button at bounding box center [635, 25] width 15 height 15
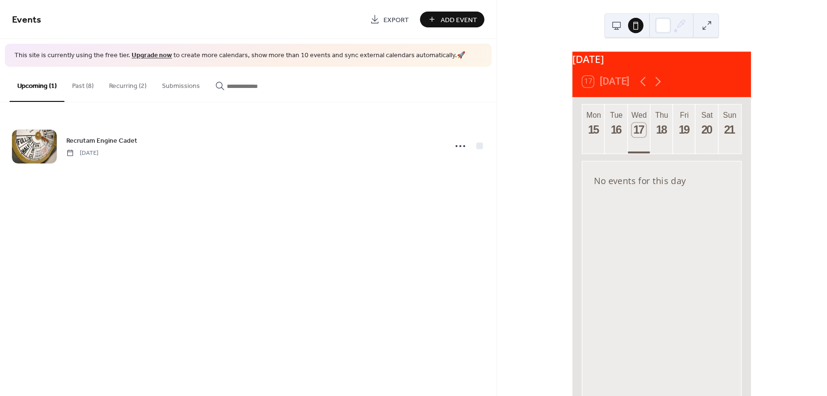
click at [619, 31] on button at bounding box center [616, 25] width 15 height 15
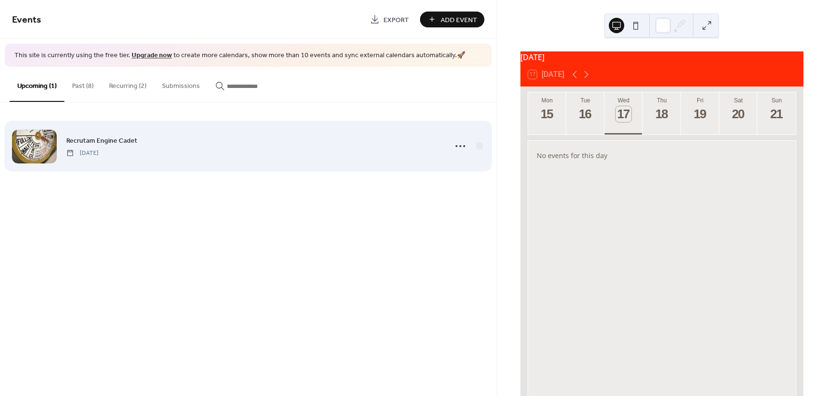
click at [98, 153] on span "[DATE]" at bounding box center [82, 152] width 32 height 9
click at [459, 145] on icon at bounding box center [459, 145] width 15 height 15
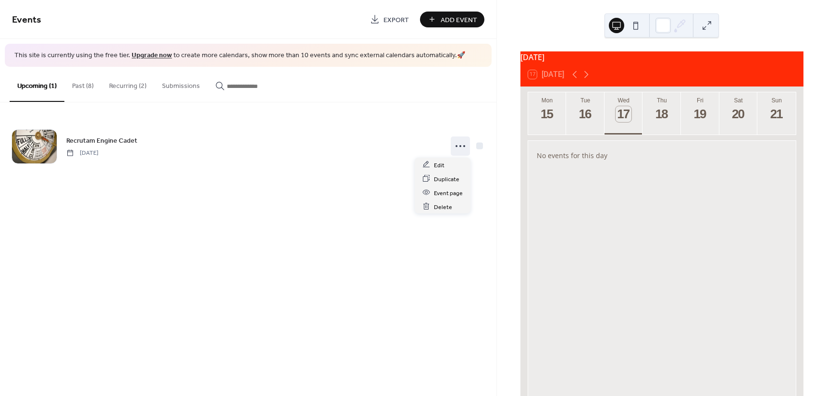
click at [530, 78] on div "17 [DATE]" at bounding box center [546, 74] width 36 height 9
click at [80, 87] on button "Past (8)" at bounding box center [82, 84] width 37 height 34
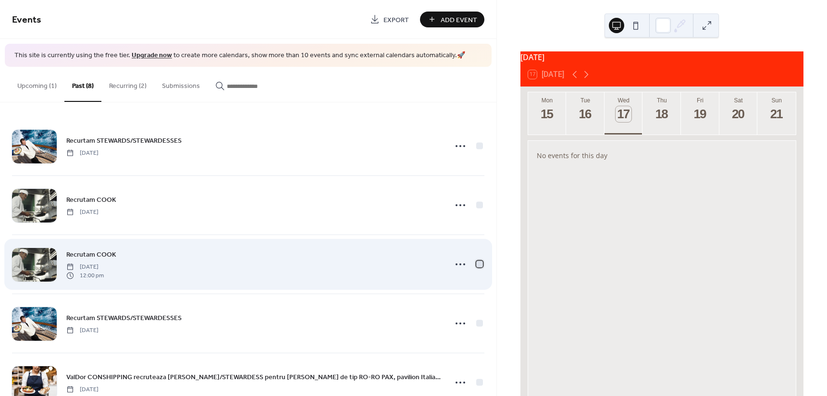
click at [477, 264] on div at bounding box center [479, 263] width 7 height 7
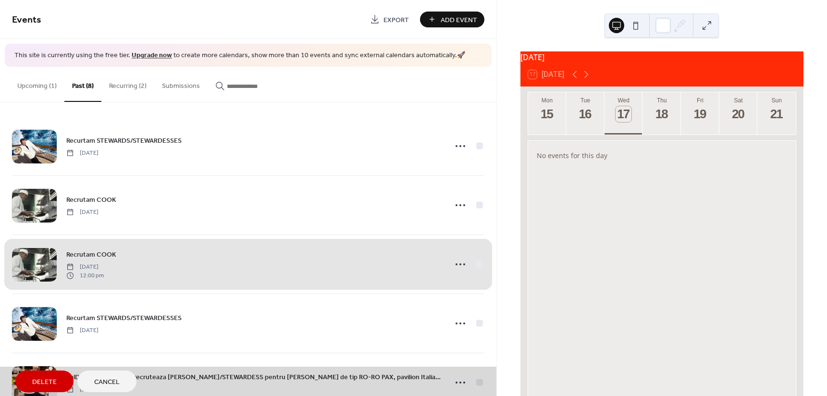
click at [55, 383] on span "Delete" at bounding box center [44, 382] width 24 height 10
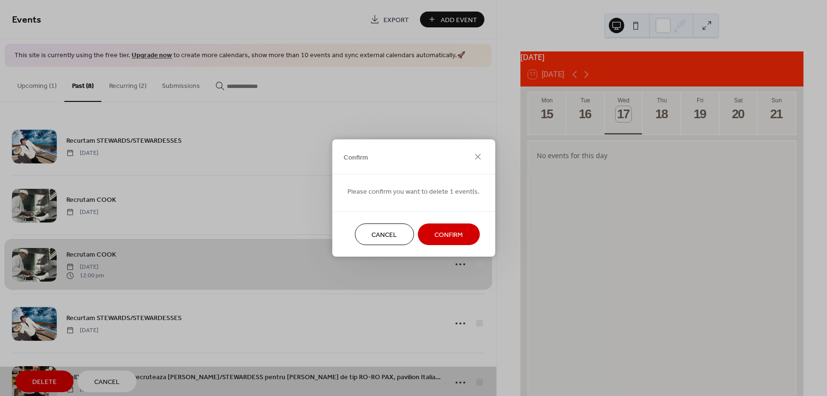
click at [428, 232] on button "Confirm" at bounding box center [448, 234] width 62 height 22
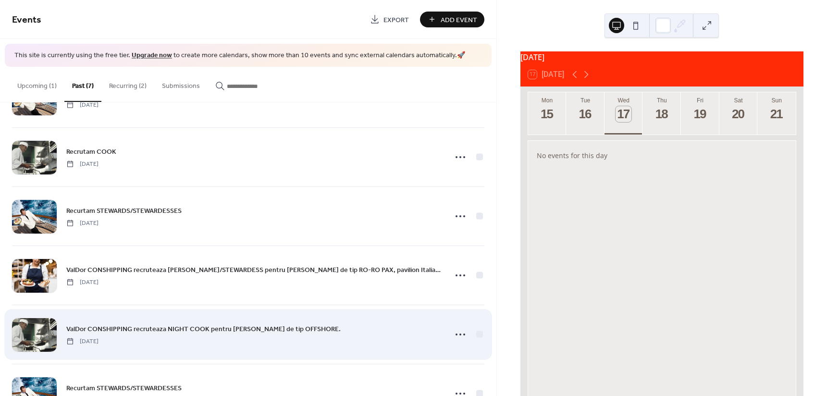
scroll to position [144, 0]
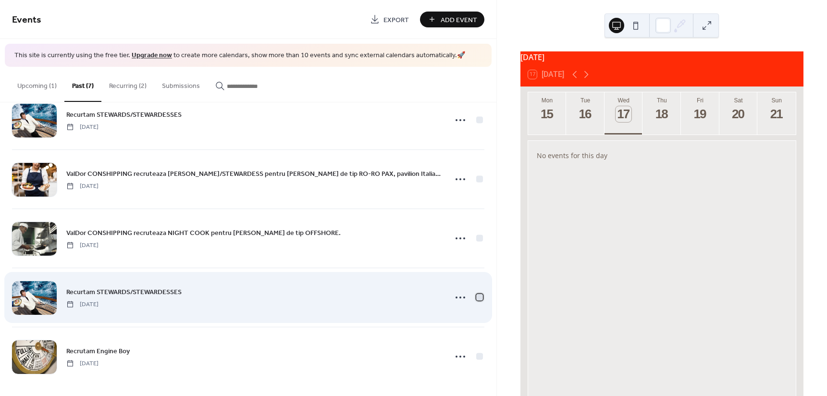
click at [476, 297] on div at bounding box center [479, 296] width 7 height 7
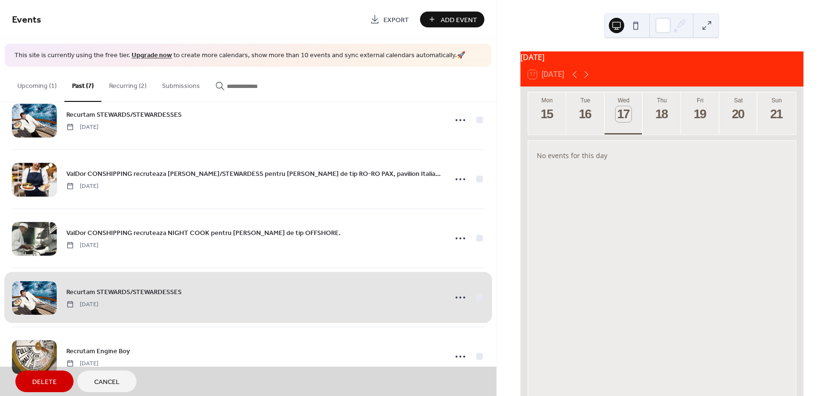
click at [36, 379] on span "Delete" at bounding box center [44, 382] width 24 height 10
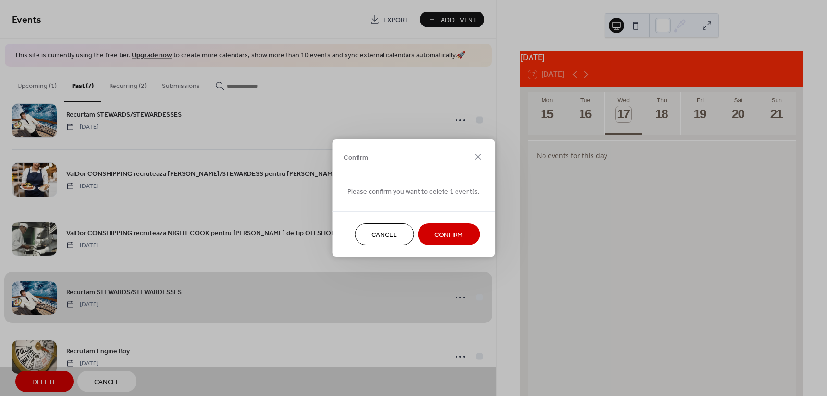
click at [442, 236] on span "Confirm" at bounding box center [448, 235] width 28 height 10
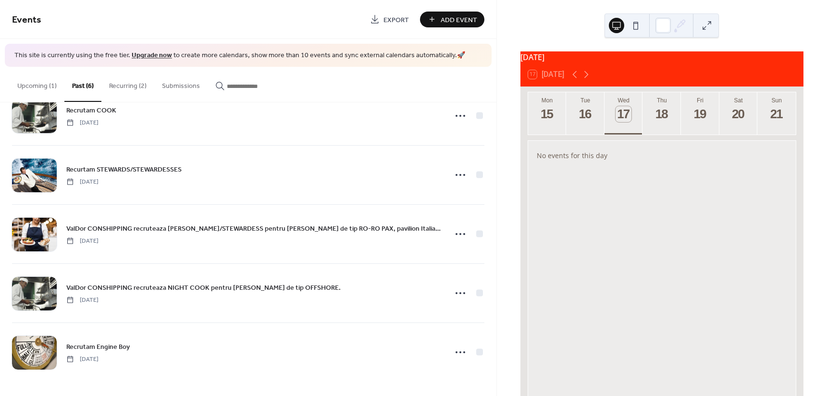
click at [131, 80] on button "Recurring (2)" at bounding box center [127, 84] width 53 height 34
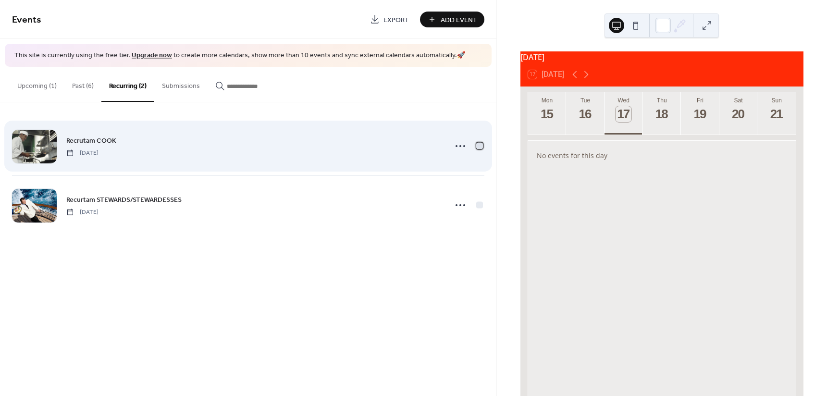
click at [480, 144] on div at bounding box center [479, 145] width 7 height 7
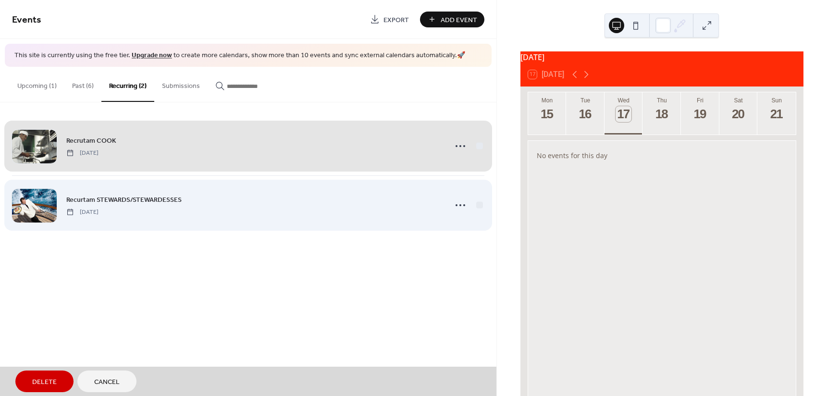
drag, startPoint x: 480, startPoint y: 206, endPoint x: 476, endPoint y: 214, distance: 8.6
click at [480, 207] on div "Recurtam STEWARDS/STEWARDESSES Wednesday, May 7, 2025" at bounding box center [248, 204] width 472 height 59
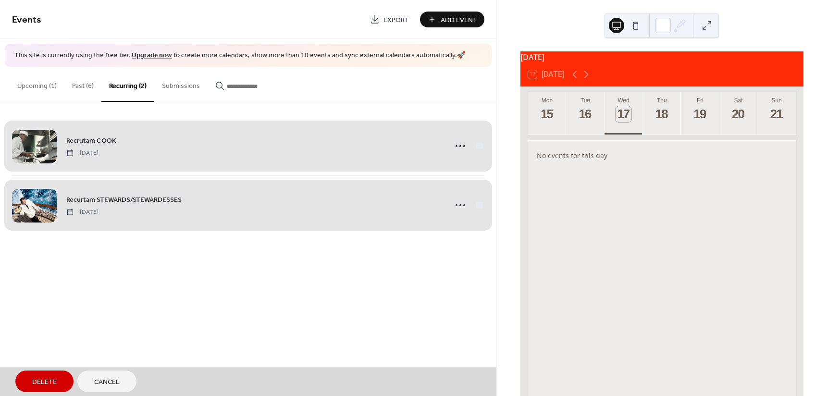
click at [60, 383] on button "Delete" at bounding box center [44, 381] width 58 height 22
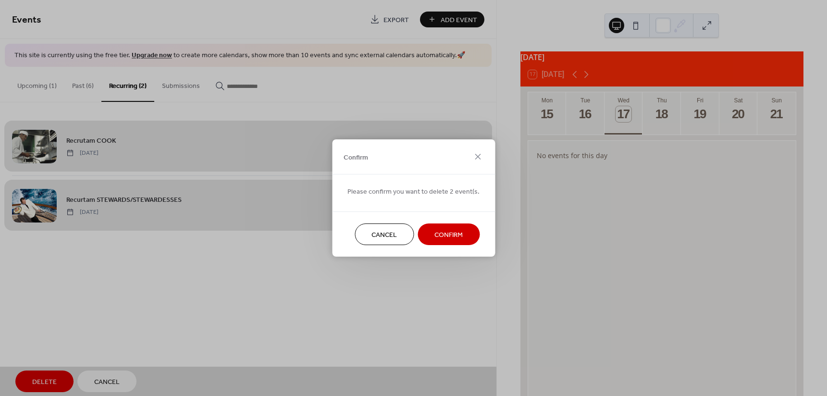
click at [443, 233] on span "Confirm" at bounding box center [448, 235] width 28 height 10
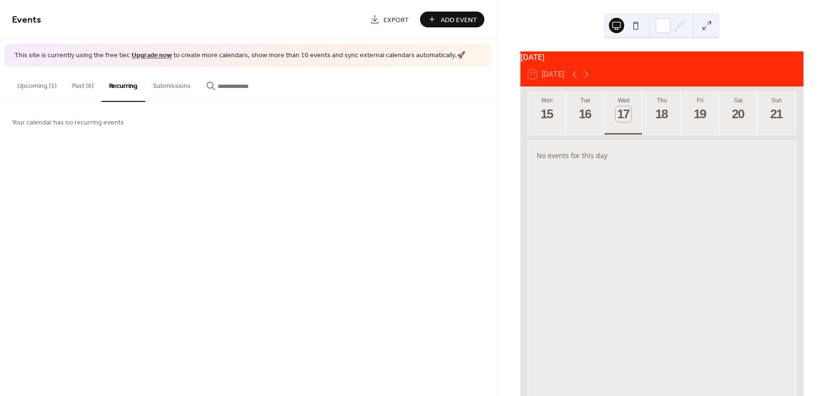
click at [35, 86] on button "Upcoming (1)" at bounding box center [37, 84] width 55 height 34
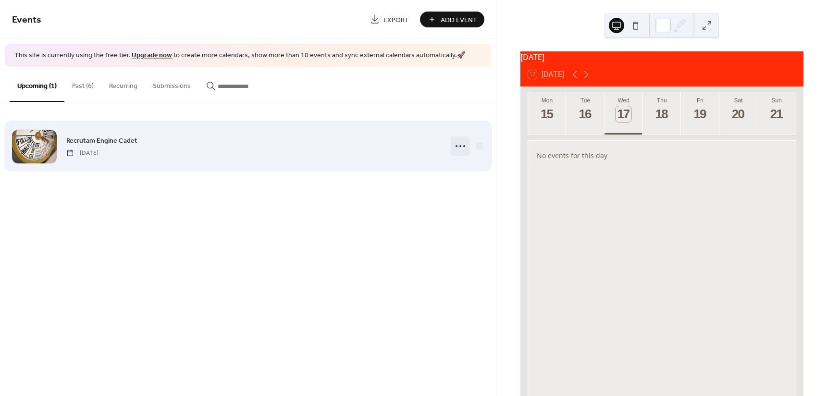
click at [461, 145] on icon at bounding box center [459, 145] width 15 height 15
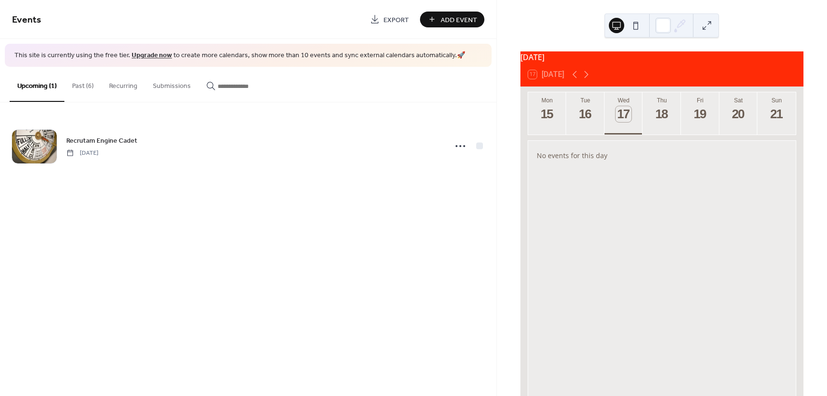
click at [169, 219] on div "Events Export Add Event This site is currently using the free tier. Upgrade now…" at bounding box center [248, 198] width 496 height 396
click at [32, 86] on button "Upcoming (1)" at bounding box center [37, 84] width 55 height 35
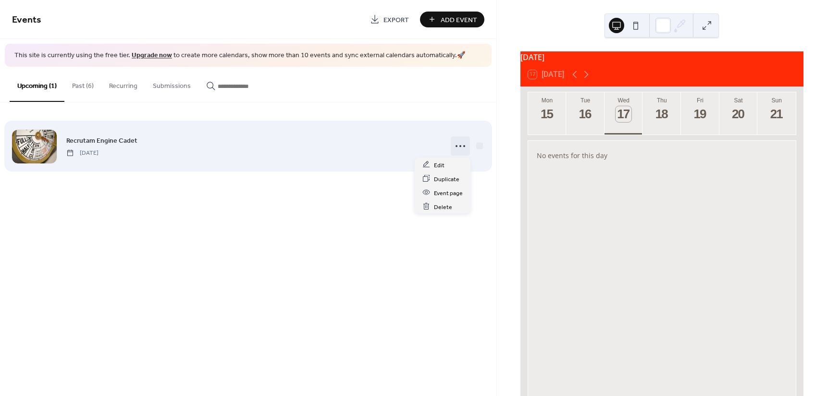
click at [460, 146] on circle at bounding box center [460, 146] width 2 height 2
click at [294, 157] on div "Recrutam Engine Cadet Tuesday, September 16, 2025" at bounding box center [248, 146] width 472 height 59
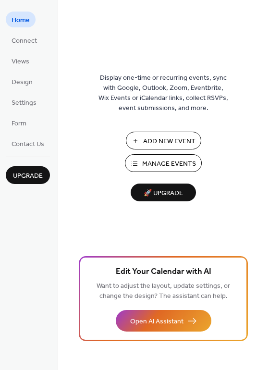
click at [153, 160] on span "Manage Events" at bounding box center [169, 164] width 54 height 10
click at [177, 139] on span "Add New Event" at bounding box center [169, 141] width 52 height 10
click at [184, 185] on button "🚀 Upgrade" at bounding box center [163, 192] width 65 height 18
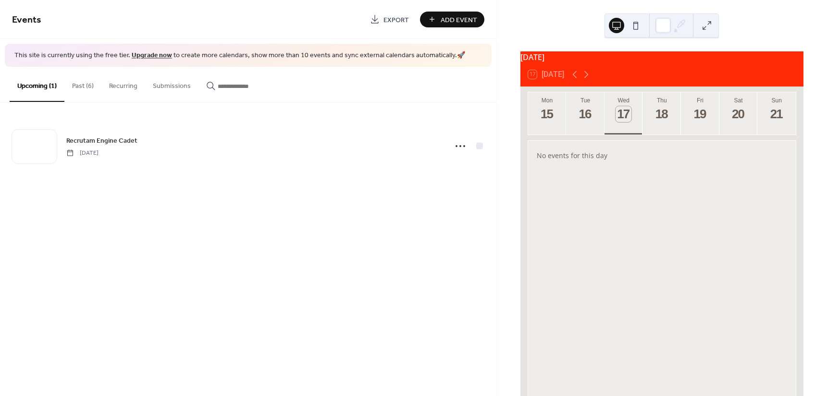
click at [34, 88] on button "Upcoming (1)" at bounding box center [37, 84] width 55 height 35
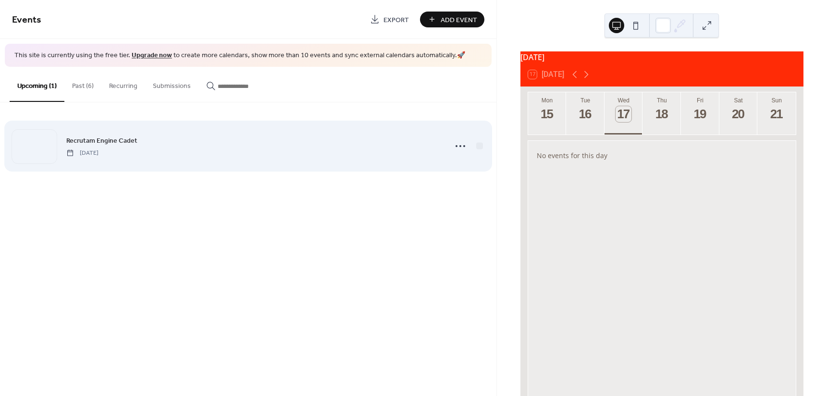
click at [109, 142] on span "Recrutam Engine Cadet" at bounding box center [101, 140] width 71 height 10
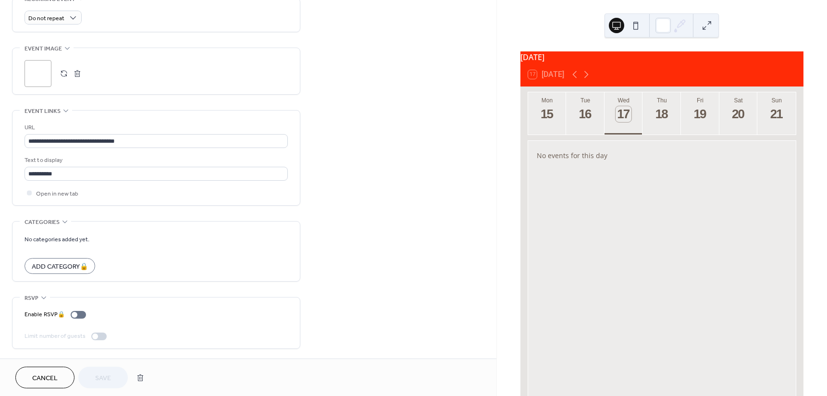
scroll to position [331, 0]
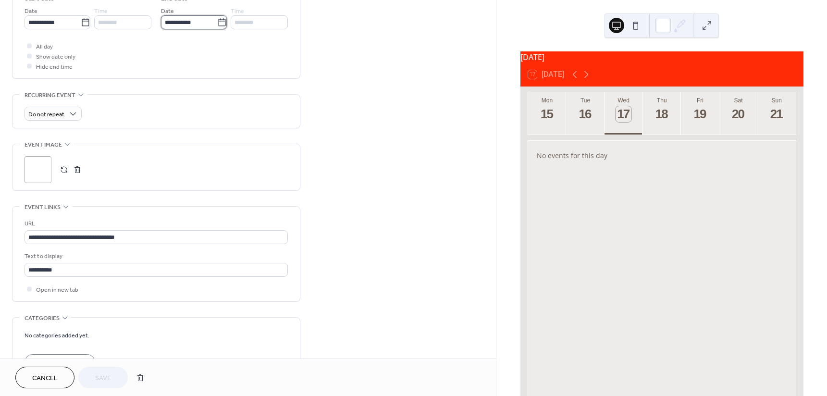
click at [212, 21] on input "**********" at bounding box center [189, 22] width 56 height 14
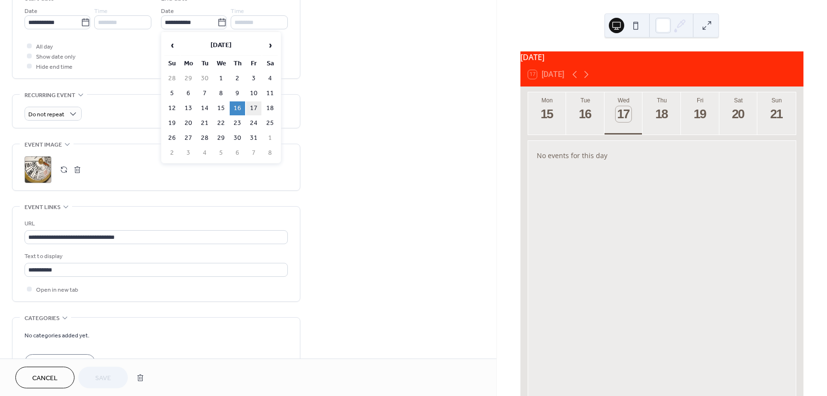
click at [252, 104] on td "17" at bounding box center [253, 108] width 15 height 14
type input "**********"
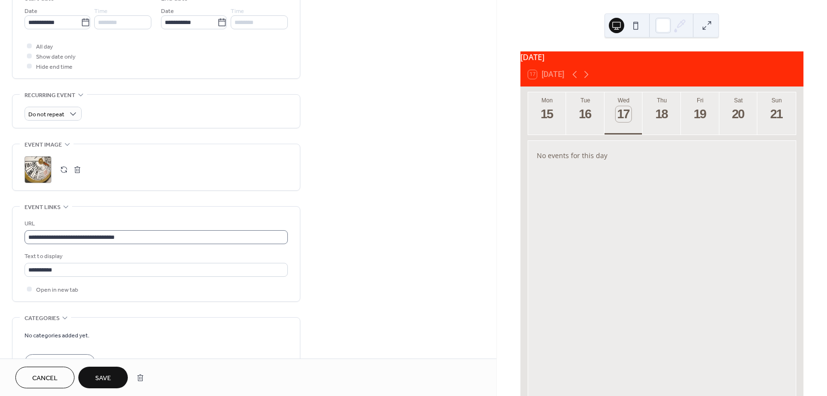
scroll to position [0, 0]
click at [107, 378] on span "Save" at bounding box center [103, 378] width 16 height 10
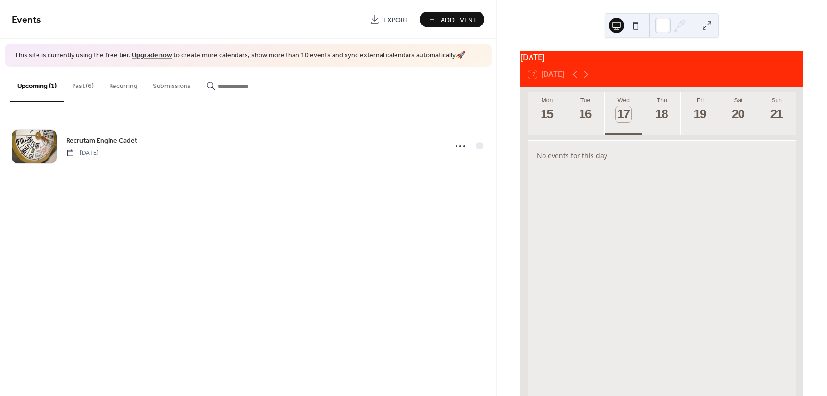
click at [174, 83] on button "Submissions" at bounding box center [171, 84] width 53 height 34
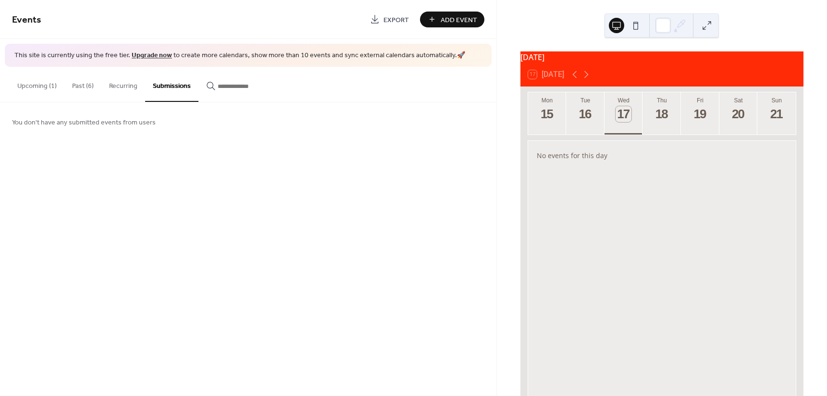
click at [133, 81] on button "Recurring" at bounding box center [123, 84] width 44 height 34
drag, startPoint x: 94, startPoint y: 83, endPoint x: 79, endPoint y: 86, distance: 14.6
click at [93, 84] on button "Past (6)" at bounding box center [82, 84] width 37 height 34
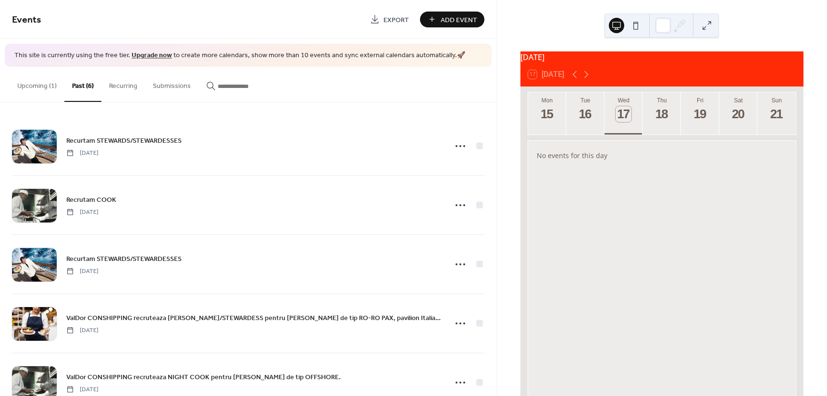
click at [37, 88] on button "Upcoming (1)" at bounding box center [37, 84] width 55 height 34
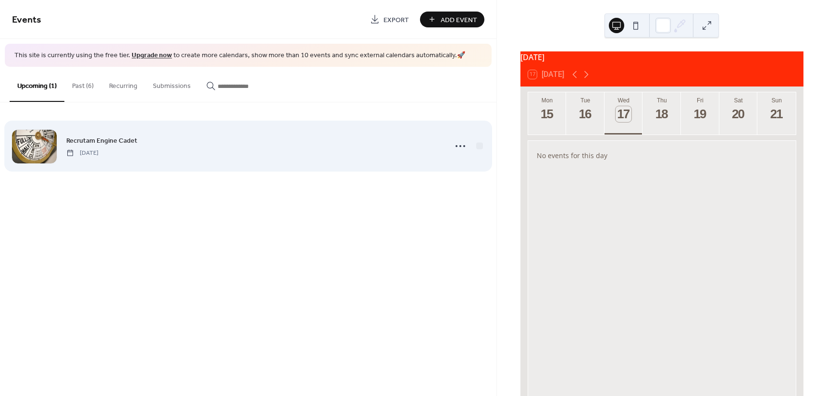
drag, startPoint x: 154, startPoint y: 148, endPoint x: 117, endPoint y: 144, distance: 37.7
click at [117, 144] on span "Recrutam Engine Cadet" at bounding box center [101, 140] width 71 height 10
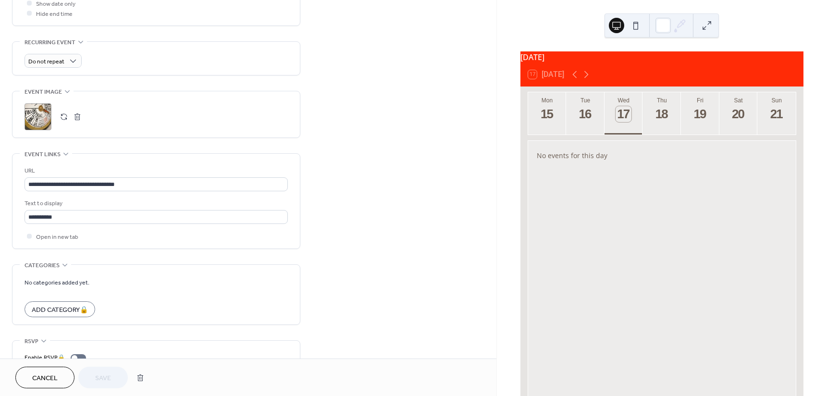
scroll to position [428, 0]
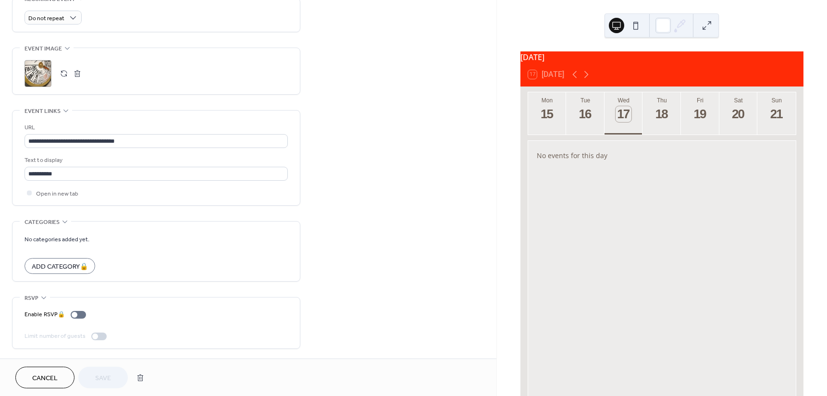
click at [548, 272] on div "No events for this day" at bounding box center [662, 280] width 268 height 278
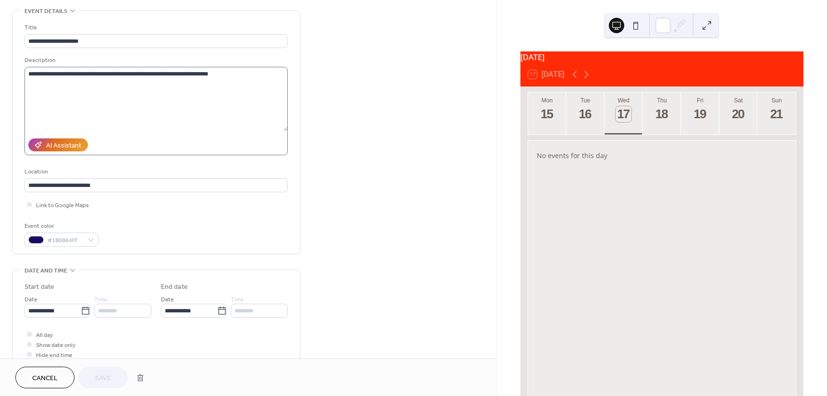
scroll to position [0, 0]
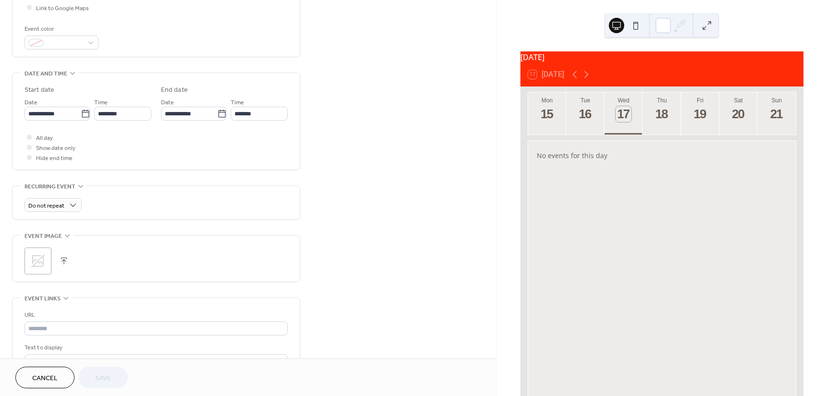
scroll to position [428, 0]
